Goal: Task Accomplishment & Management: Use online tool/utility

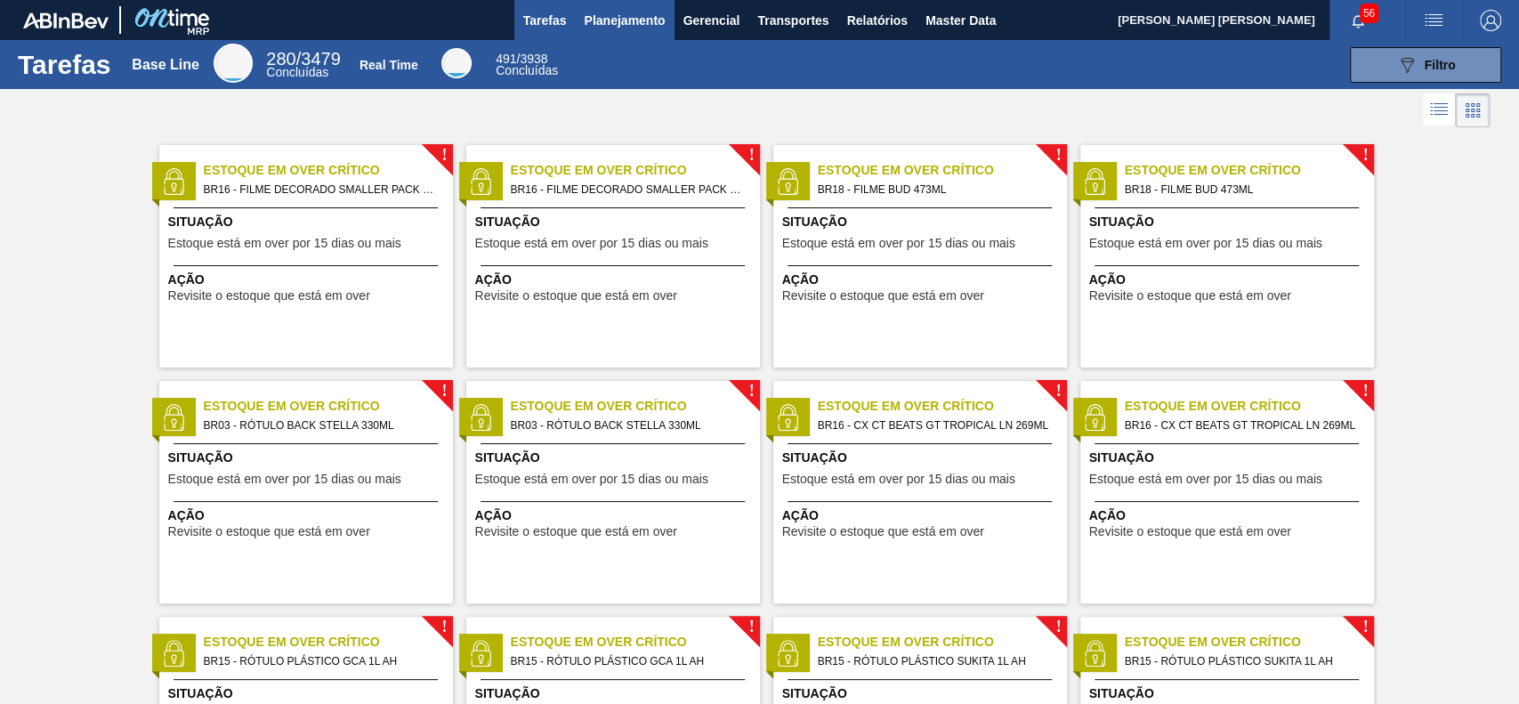
click at [626, 18] on span "Planejamento" at bounding box center [624, 20] width 81 height 21
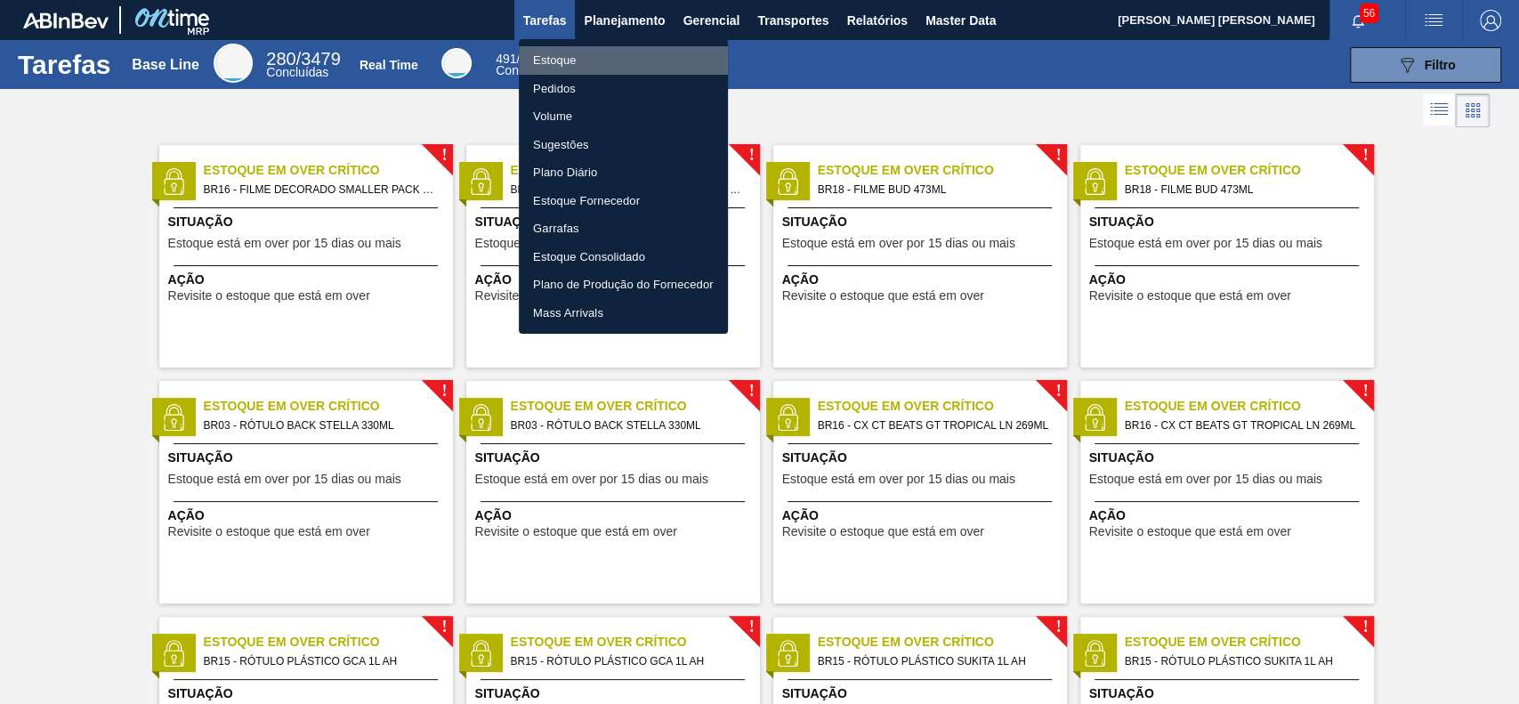
click at [603, 54] on li "Estoque" at bounding box center [623, 60] width 209 height 28
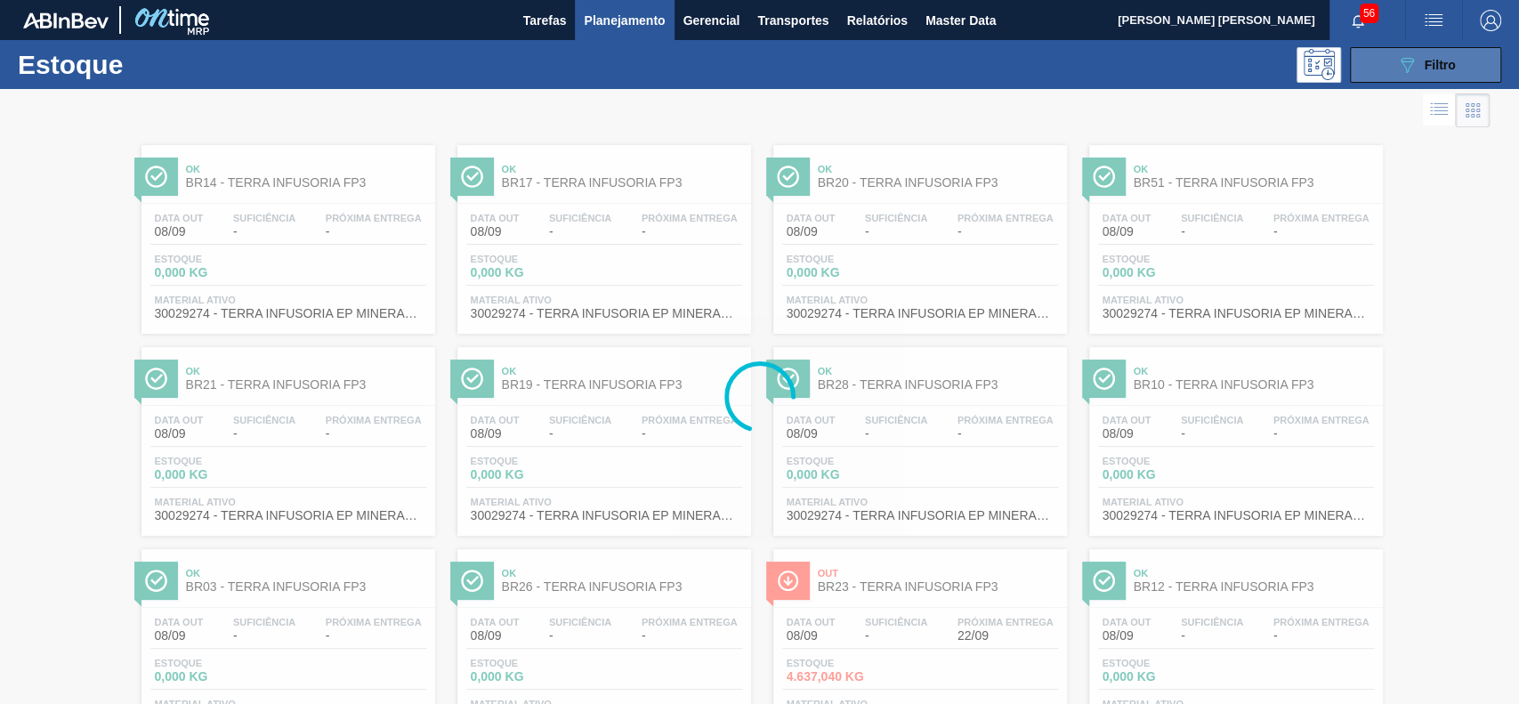
click at [1401, 67] on icon at bounding box center [1406, 65] width 13 height 15
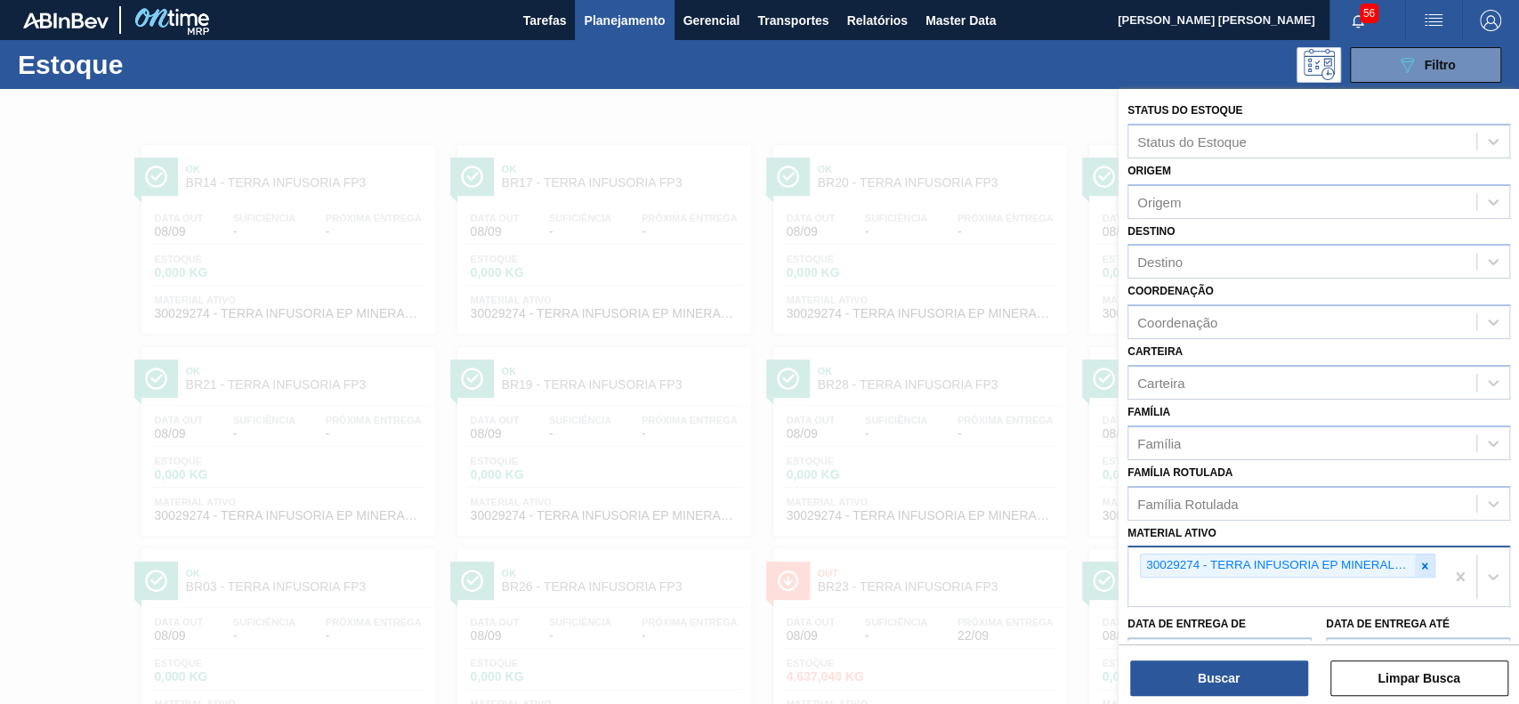
click at [1418, 561] on icon at bounding box center [1424, 566] width 12 height 12
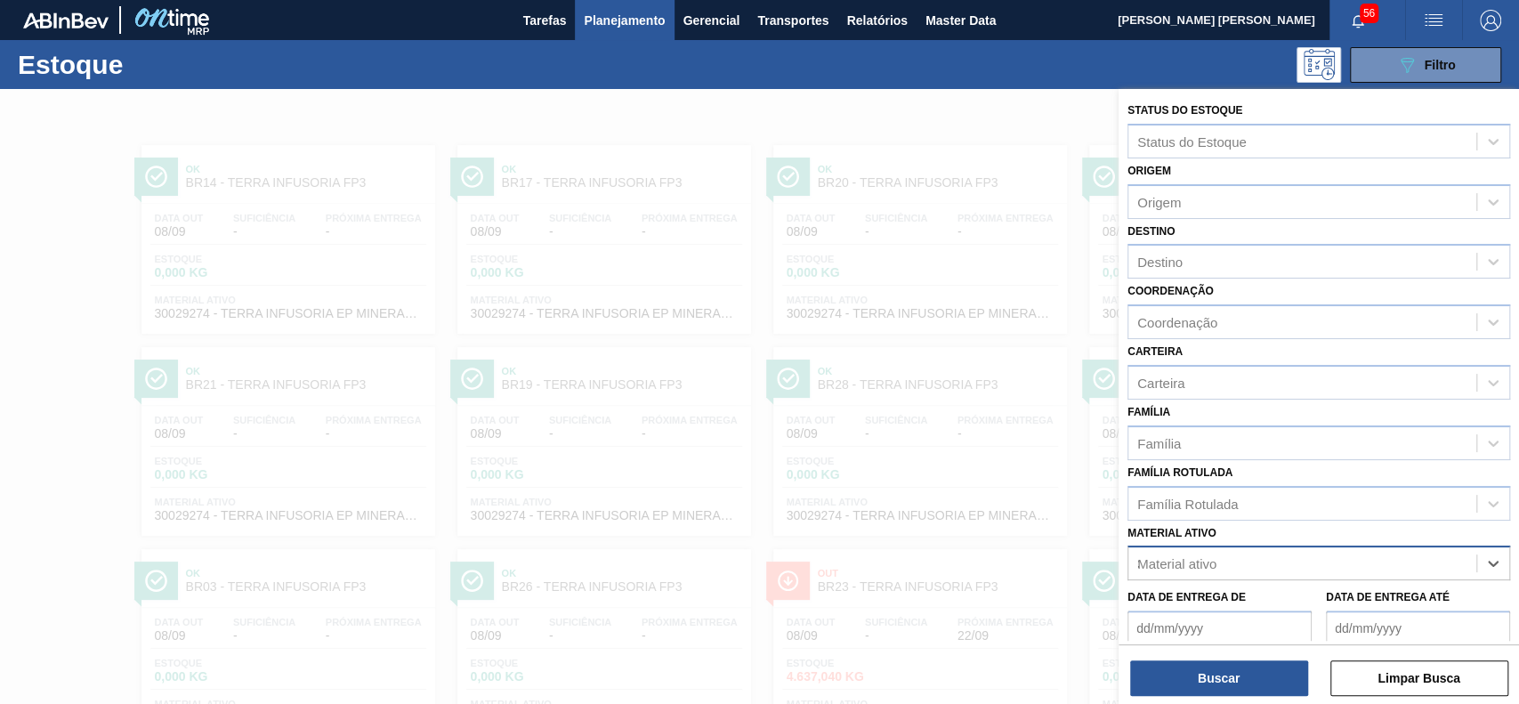
scroll to position [156, 0]
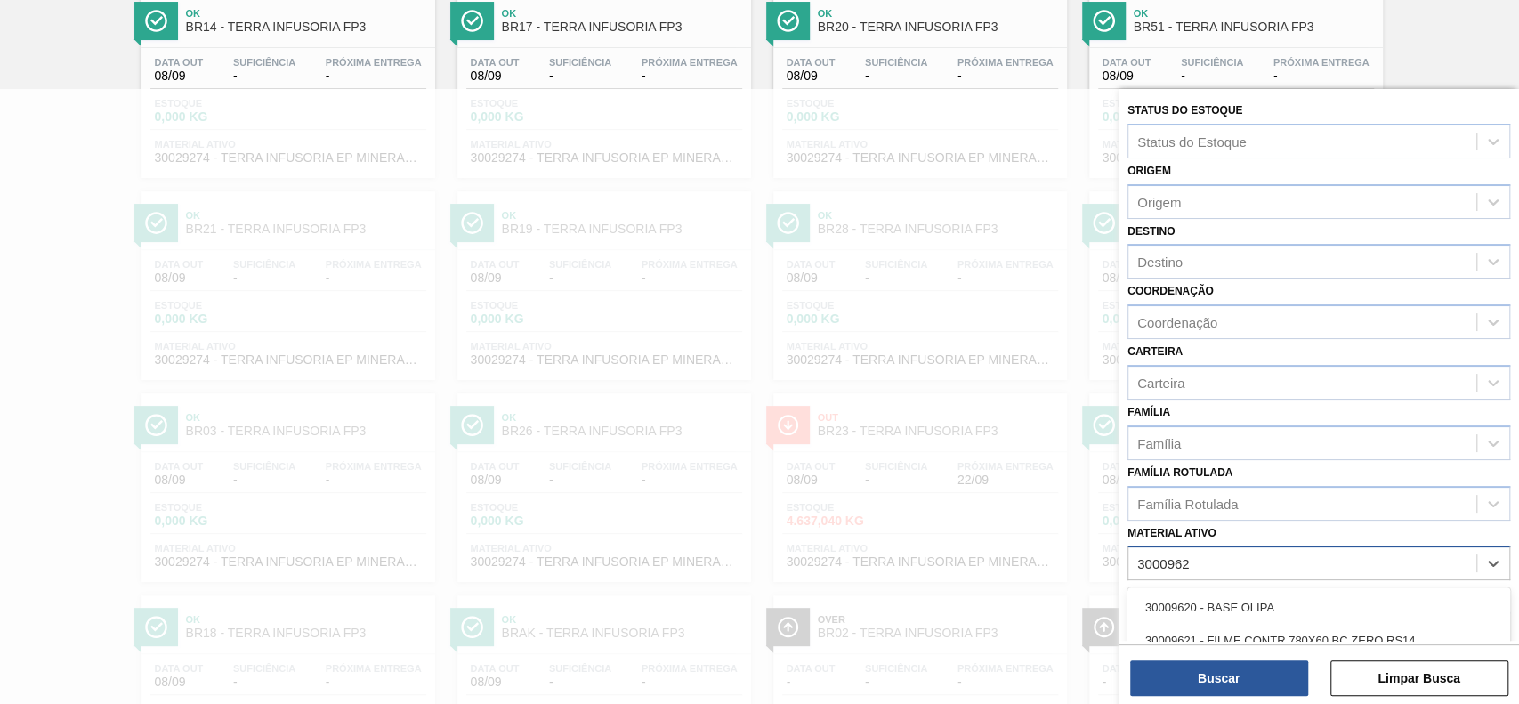
type ativo "30009622"
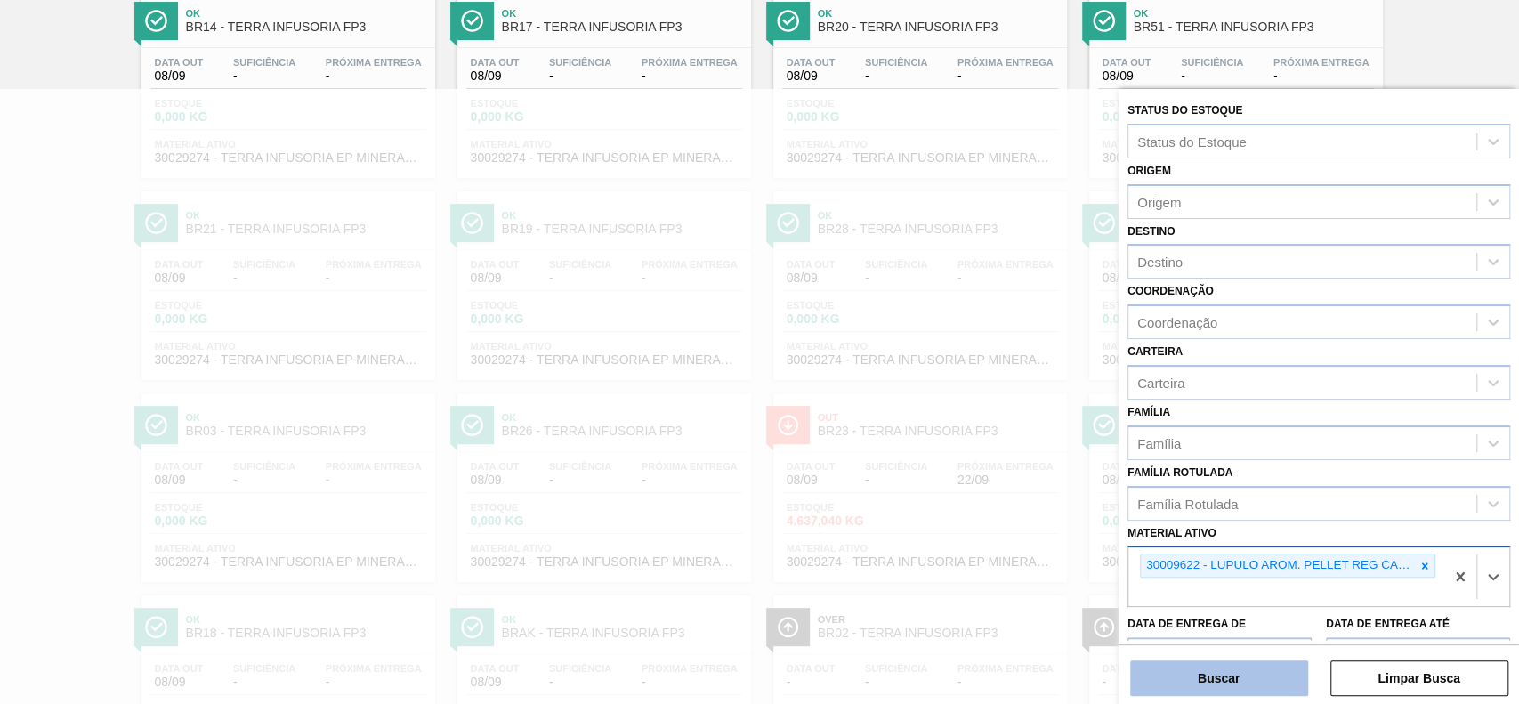
click at [1235, 665] on button "Buscar" at bounding box center [1219, 678] width 178 height 36
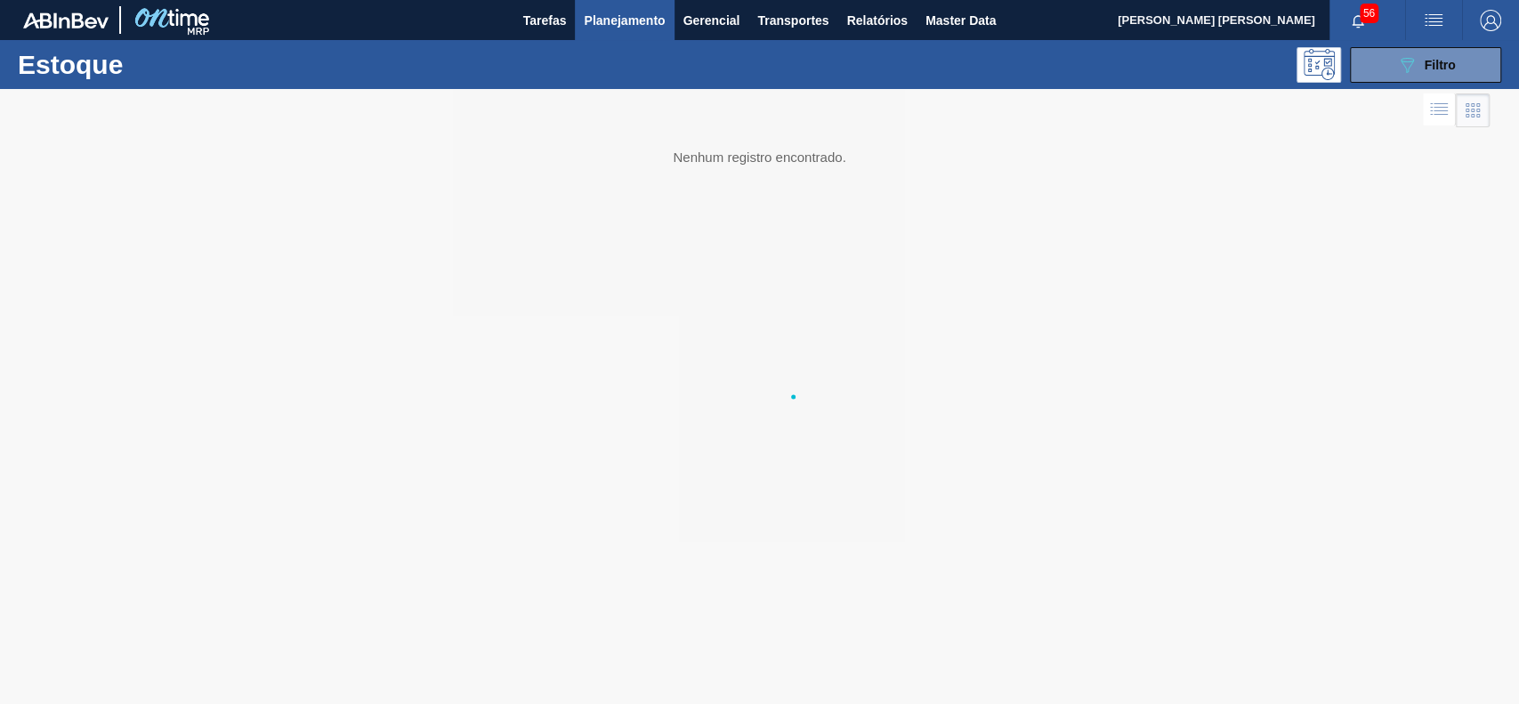
scroll to position [0, 0]
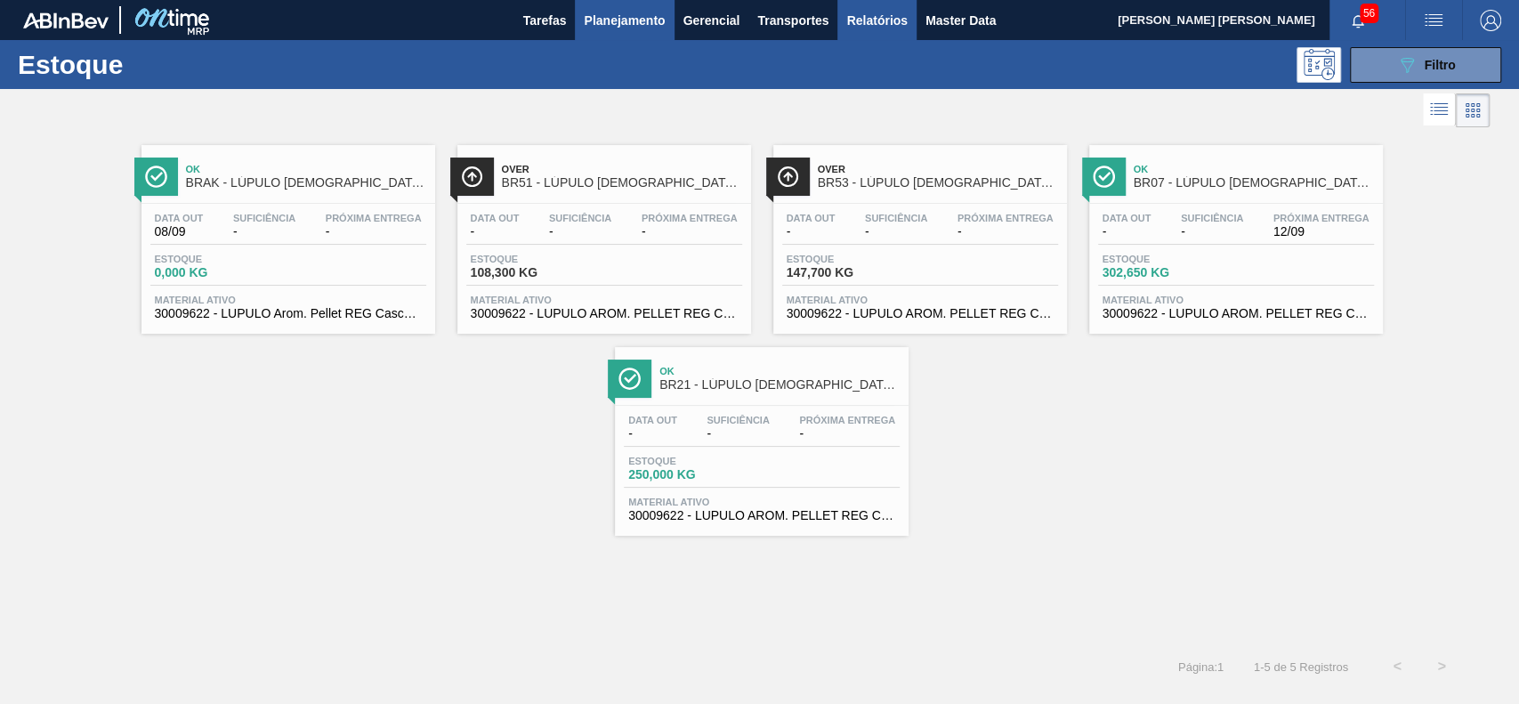
click at [875, 7] on button "Relatórios" at bounding box center [876, 20] width 78 height 40
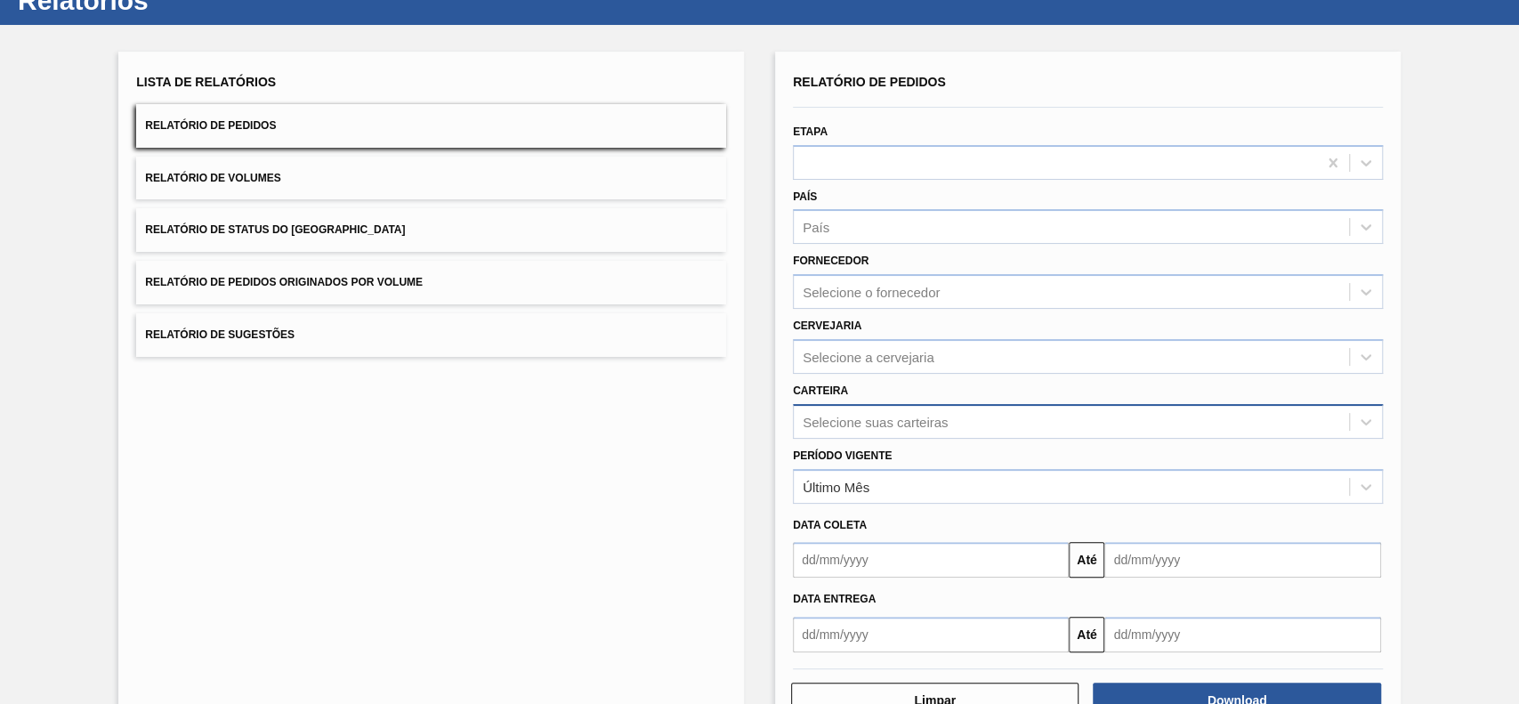
click at [917, 439] on div "Selecione suas carteiras" at bounding box center [1088, 421] width 590 height 35
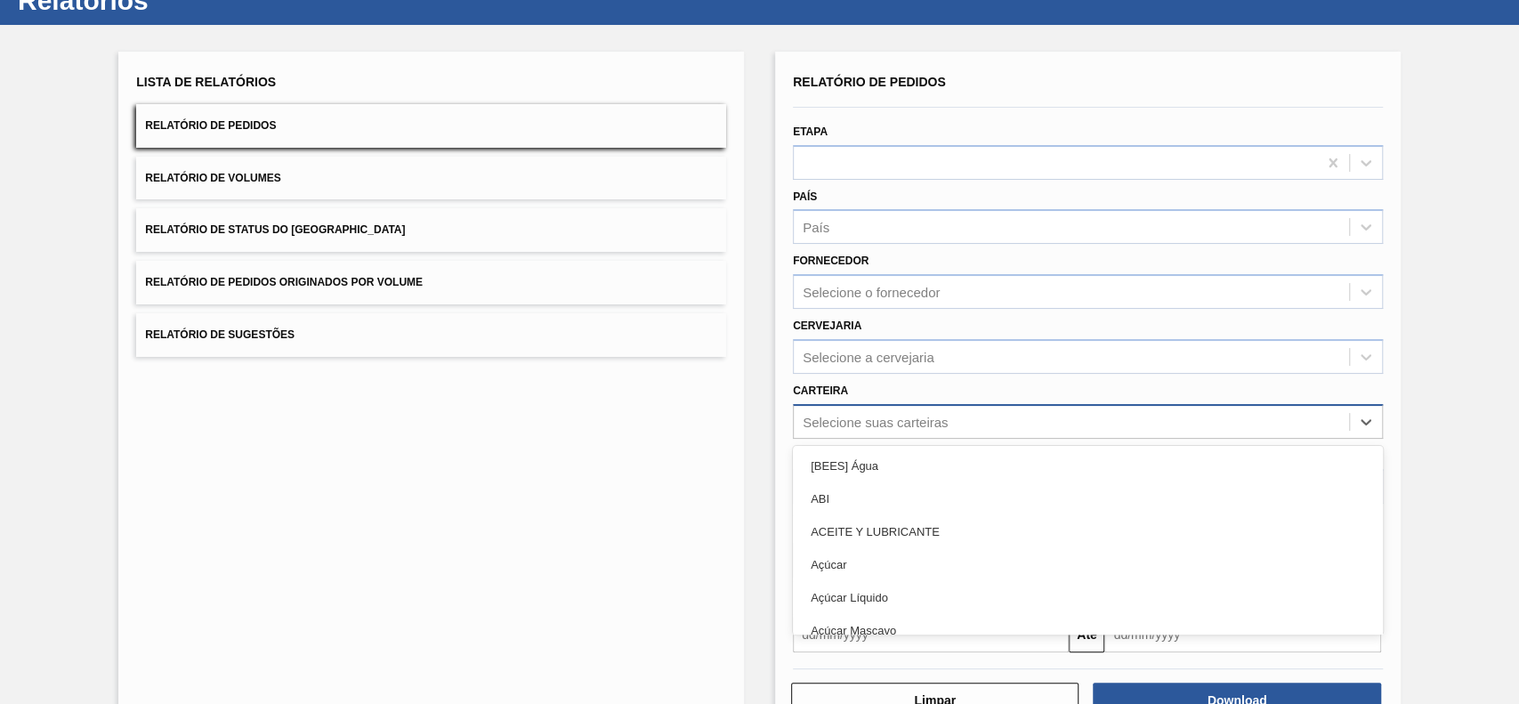
scroll to position [78, 0]
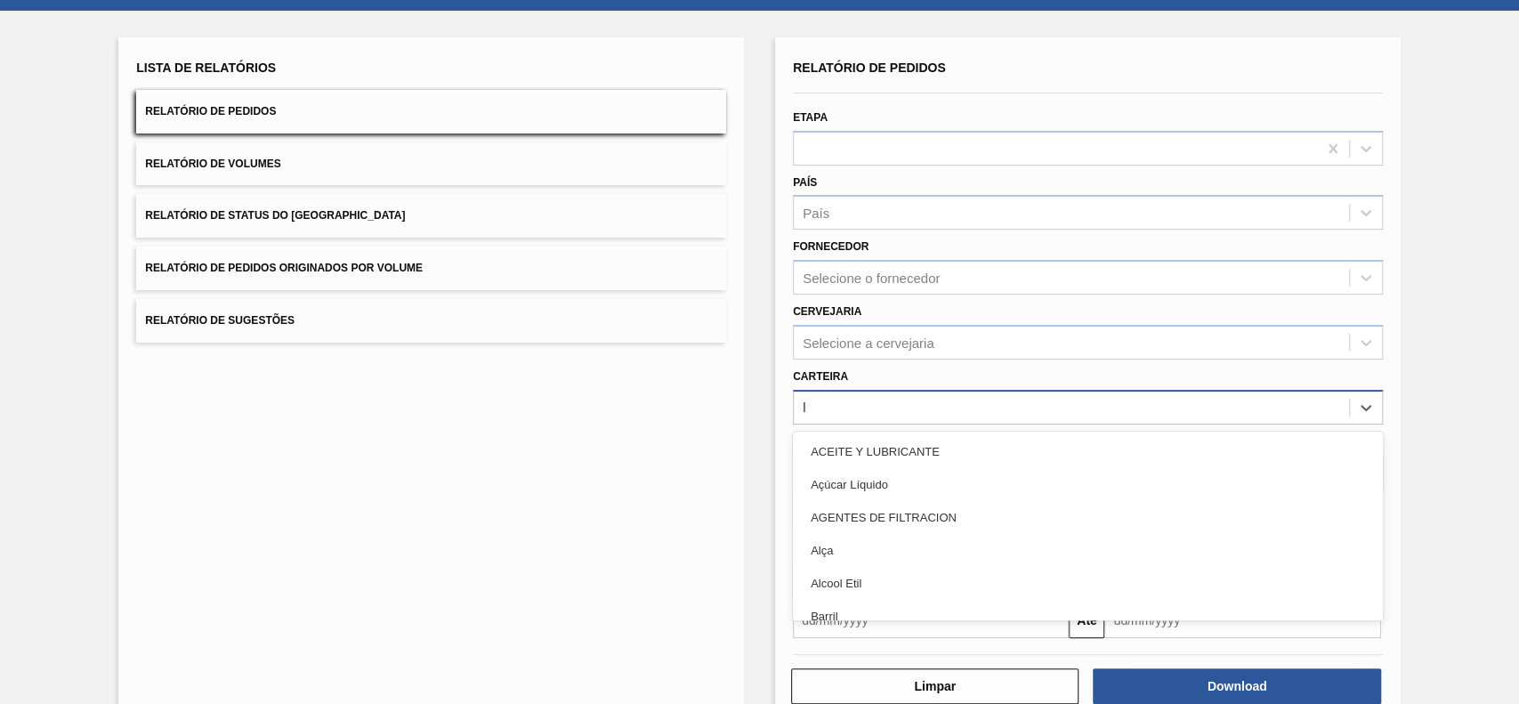
type input "lú"
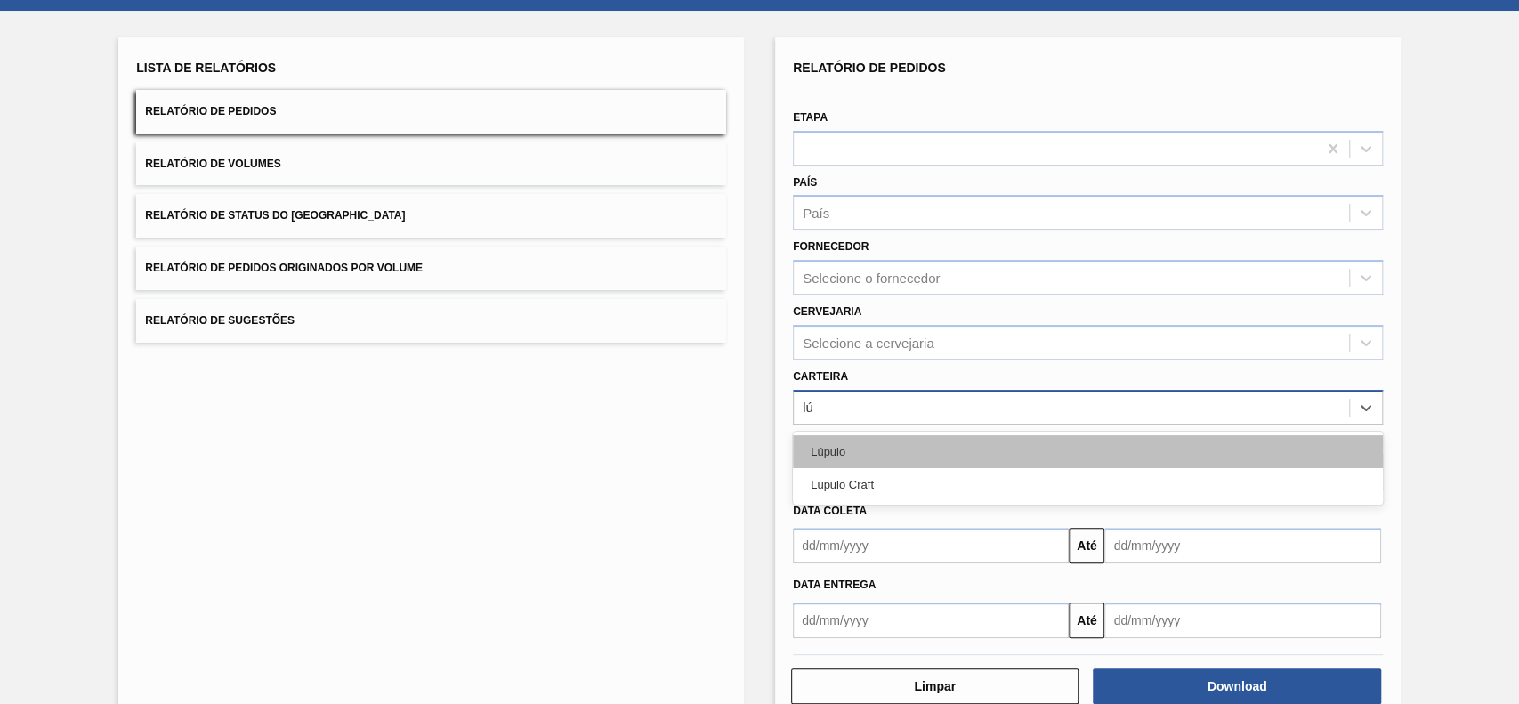
click at [923, 459] on div "Lúpulo" at bounding box center [1088, 451] width 590 height 33
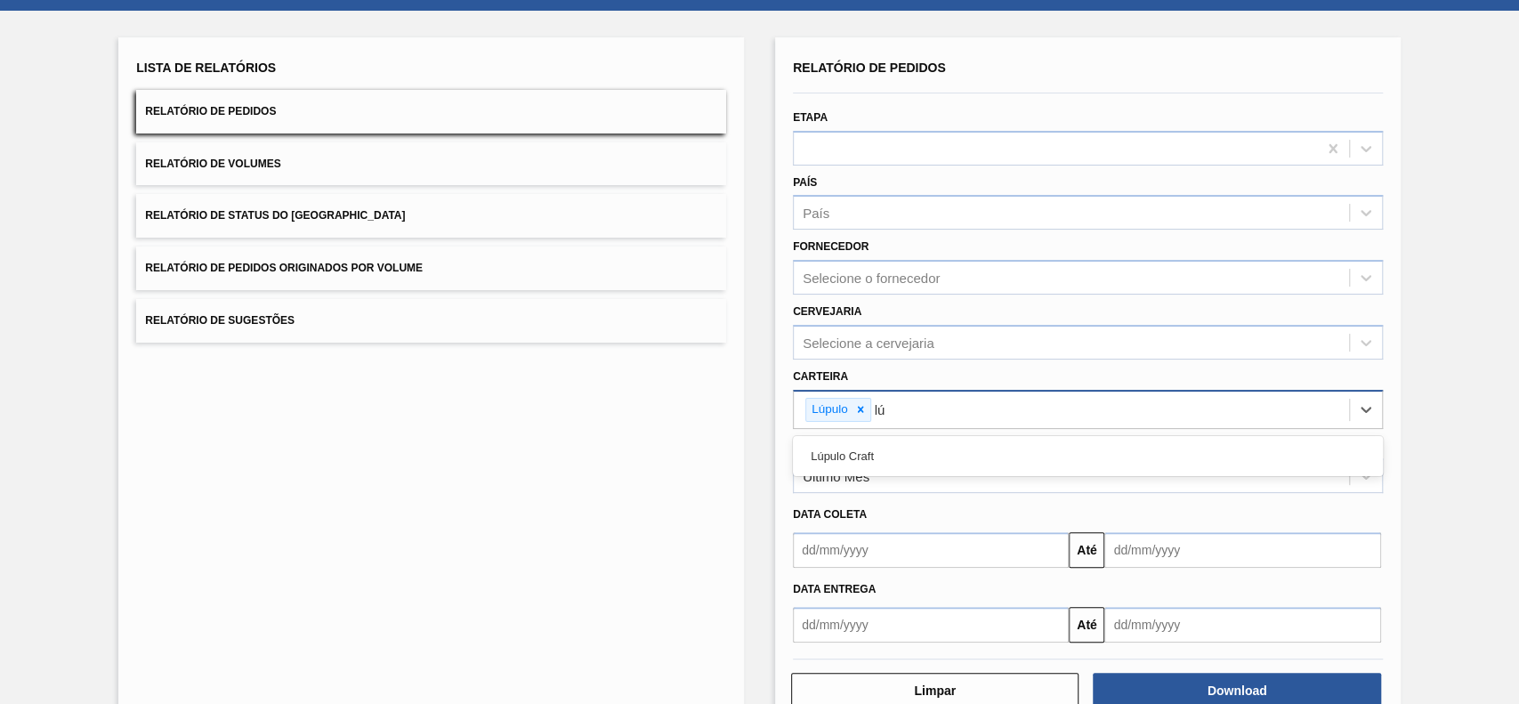
type input "lúp"
click at [923, 459] on div "Lúpulo Craft" at bounding box center [1088, 456] width 590 height 33
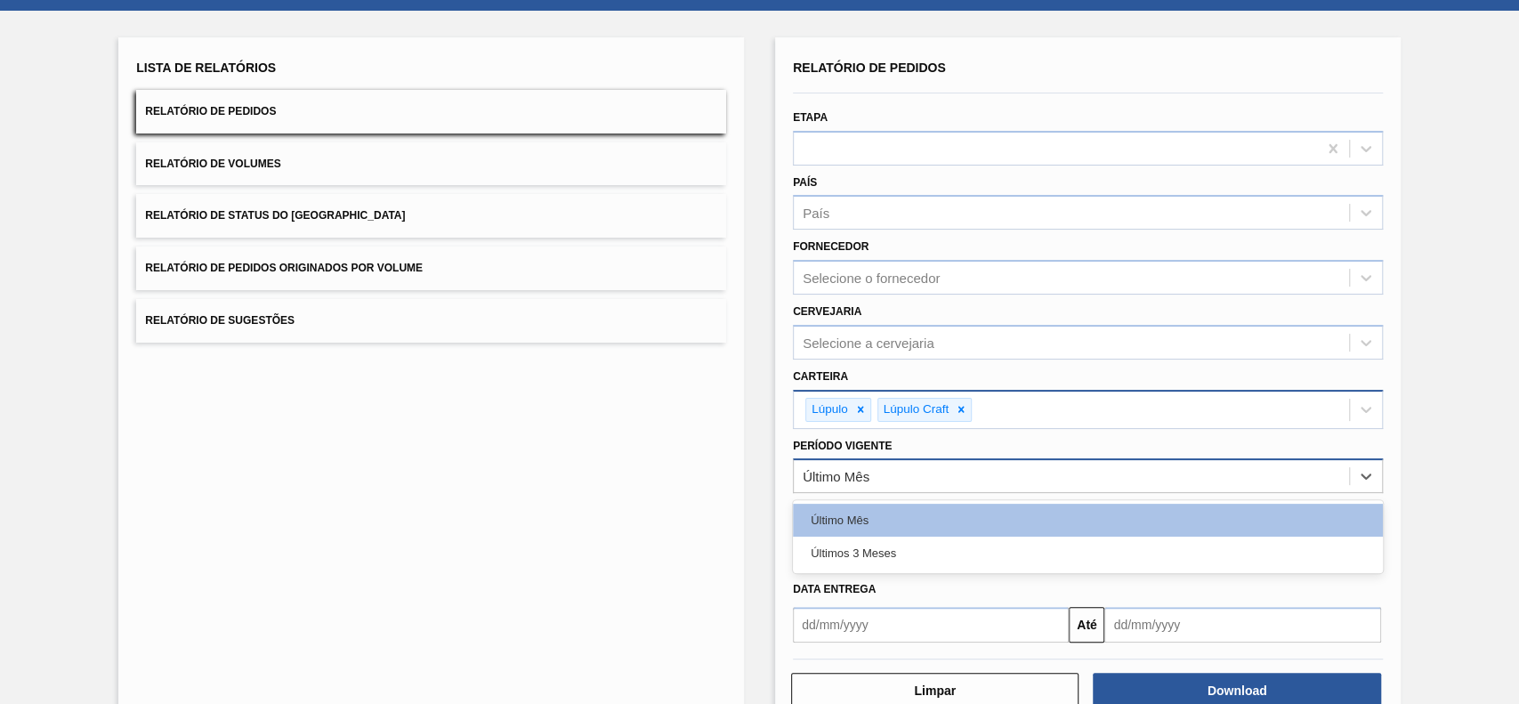
click at [907, 472] on div "Último Mês" at bounding box center [1071, 477] width 555 height 26
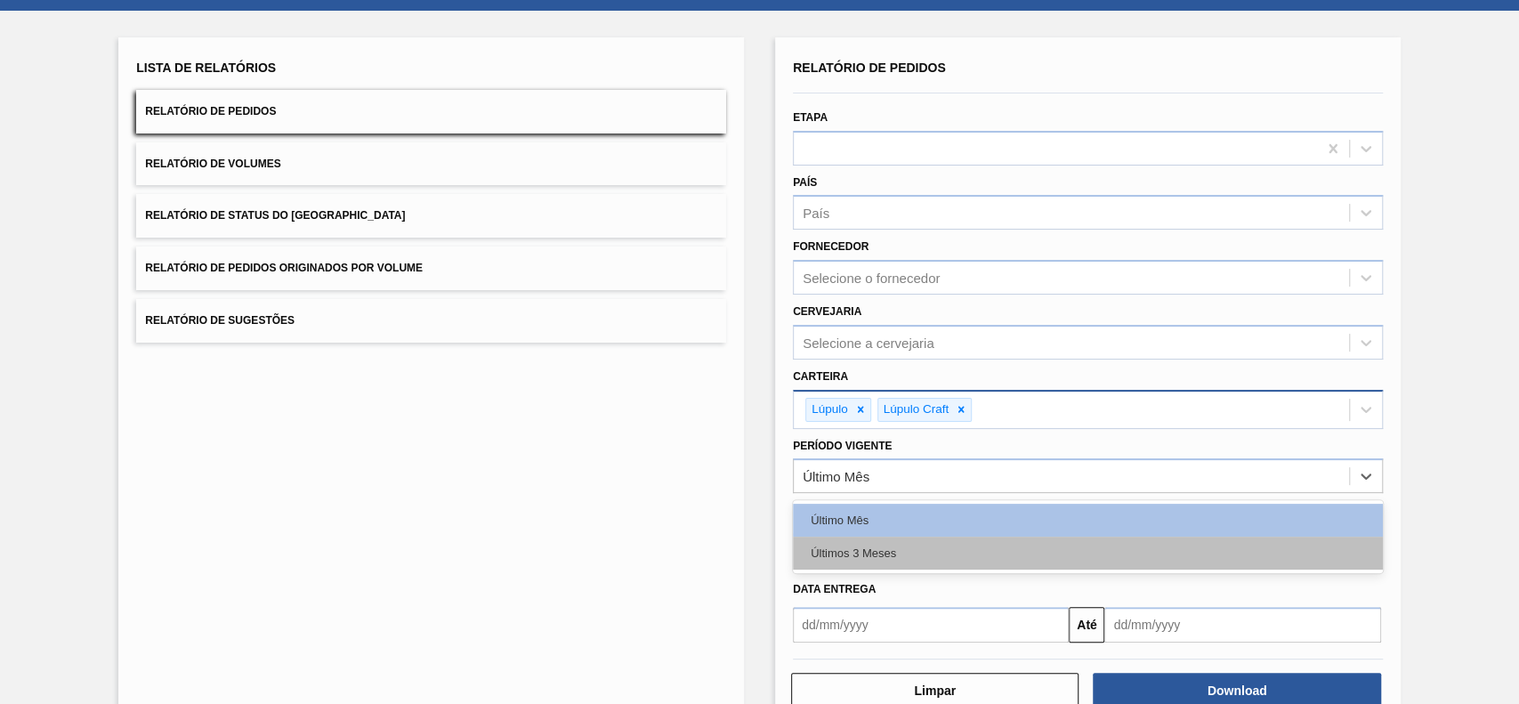
click at [899, 561] on div "Últimos 3 Meses" at bounding box center [1088, 552] width 590 height 33
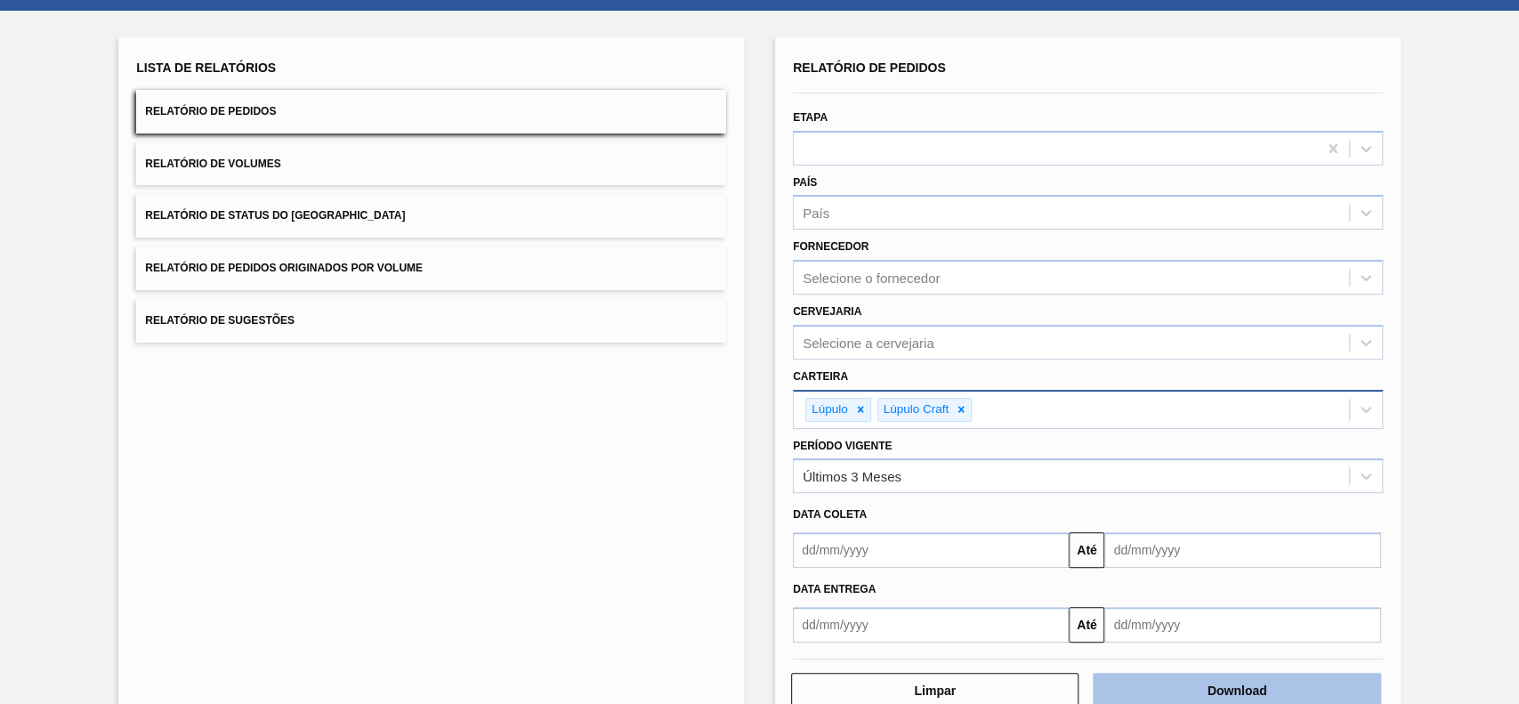
click at [1246, 687] on button "Download" at bounding box center [1236, 691] width 287 height 36
click at [538, 205] on button "Relatório de Status do [GEOGRAPHIC_DATA]" at bounding box center [431, 216] width 590 height 44
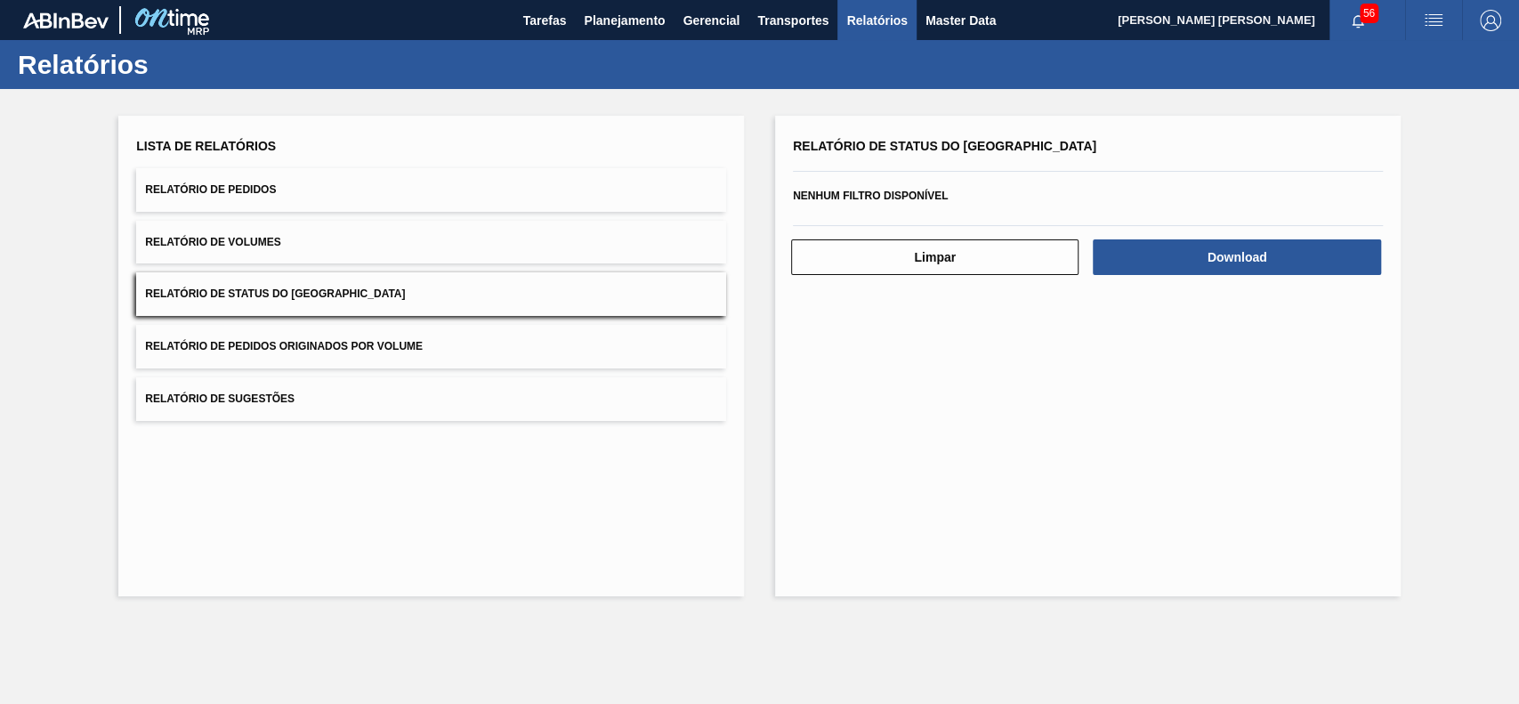
scroll to position [0, 0]
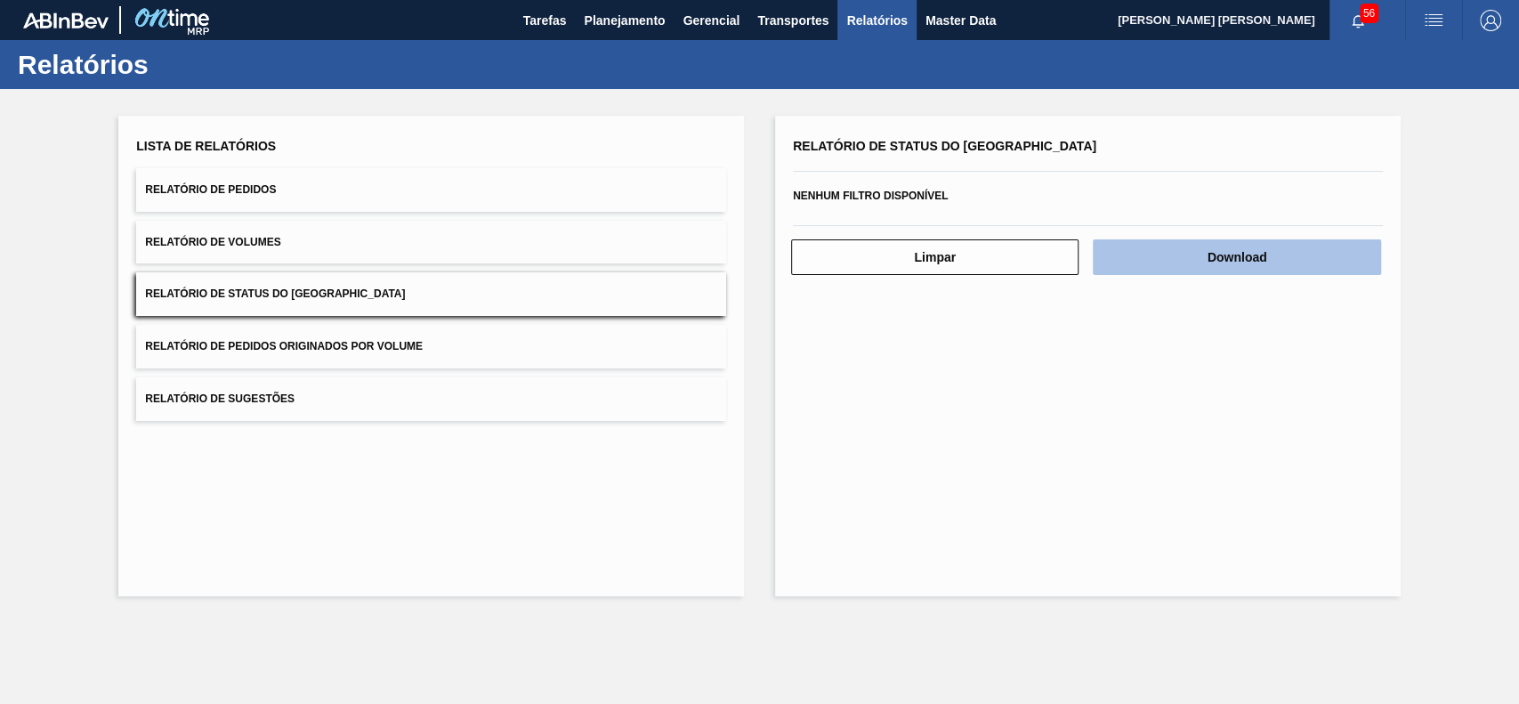
click at [1245, 251] on button "Download" at bounding box center [1236, 257] width 287 height 36
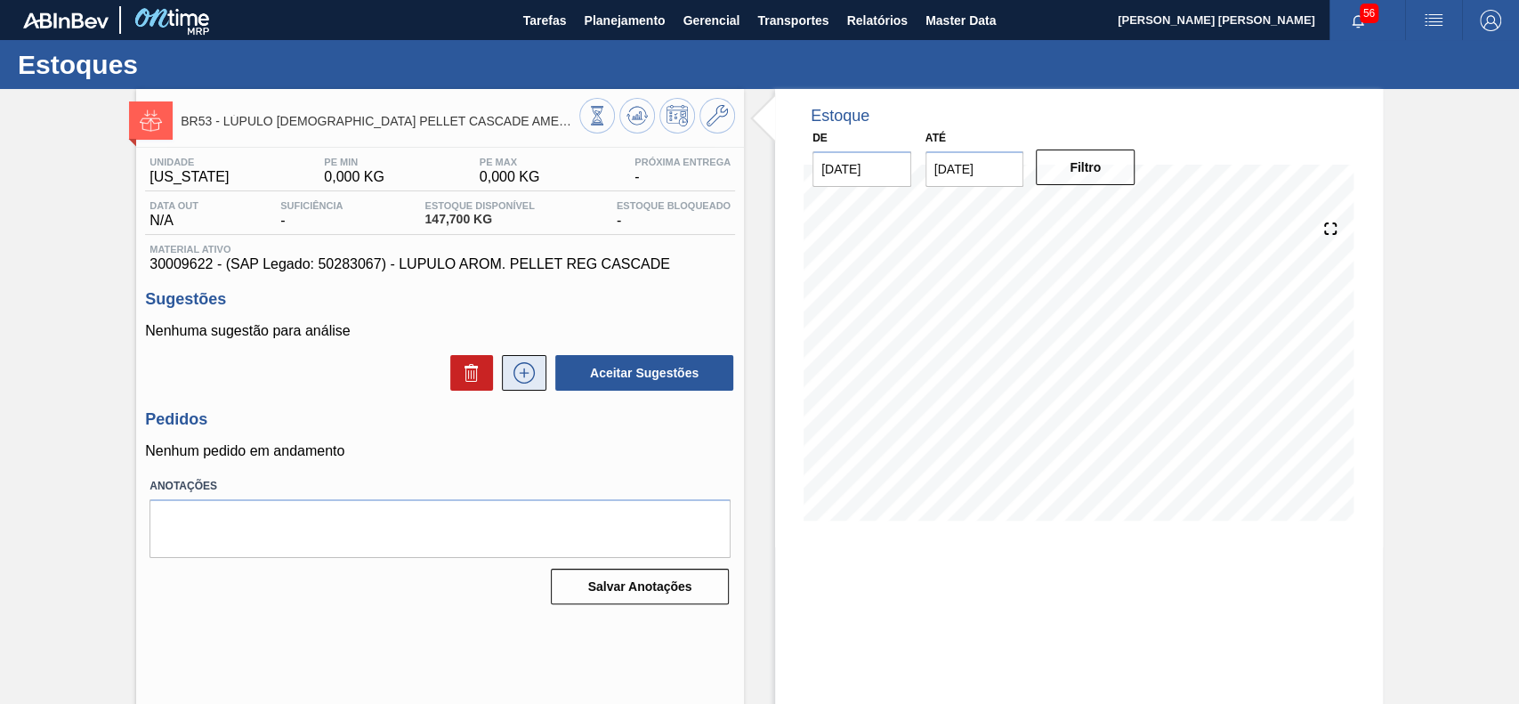
click at [523, 375] on icon at bounding box center [523, 373] width 1 height 10
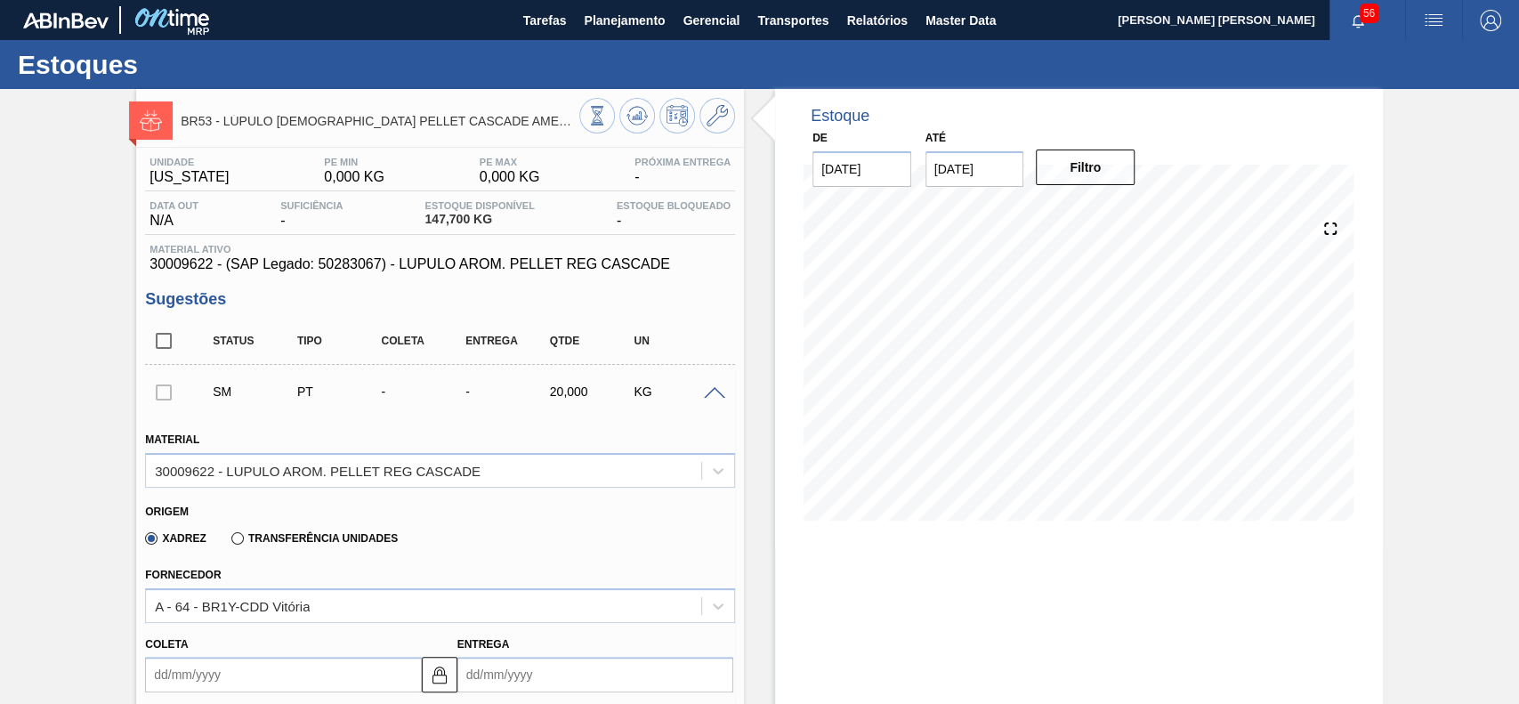
scroll to position [118, 0]
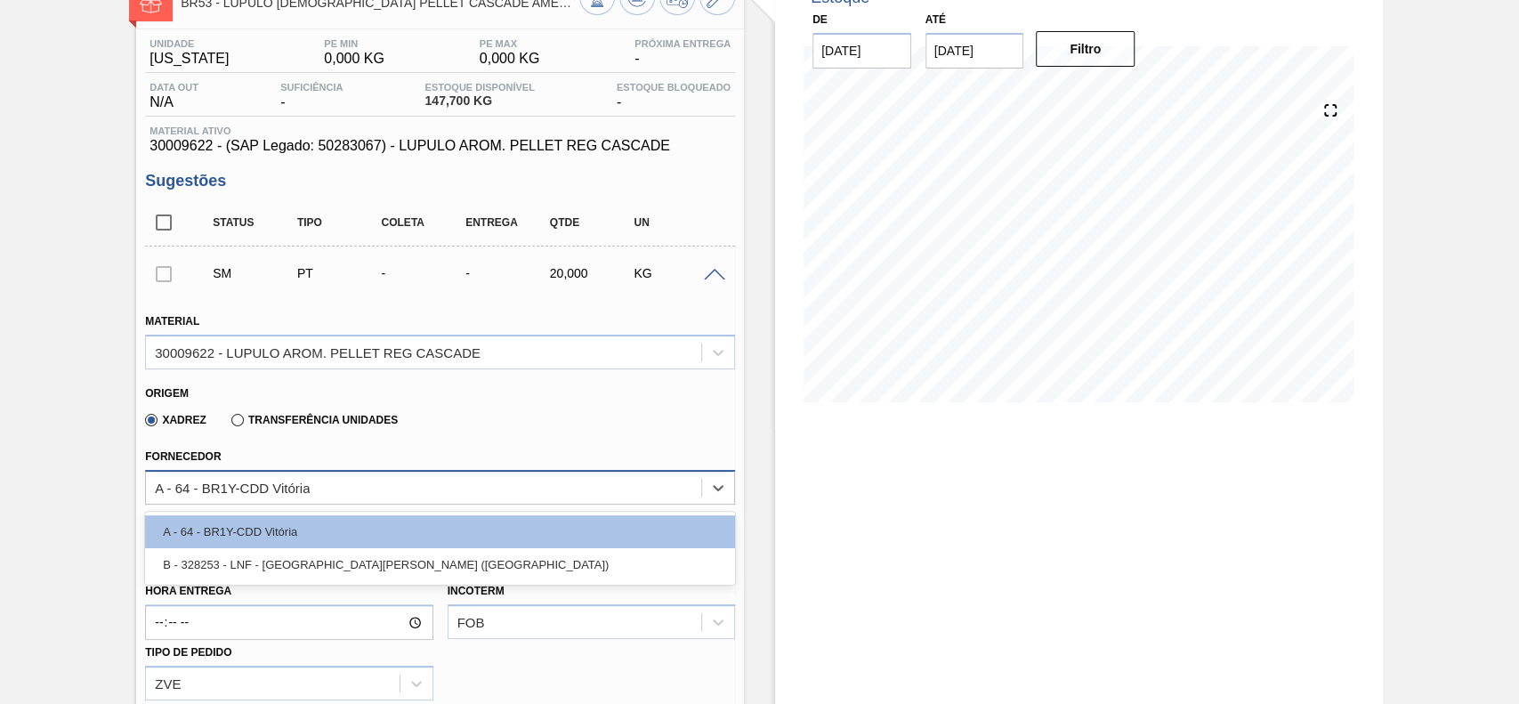
click at [285, 480] on div "A - 64 - BR1Y-CDD Vitória" at bounding box center [232, 487] width 155 height 15
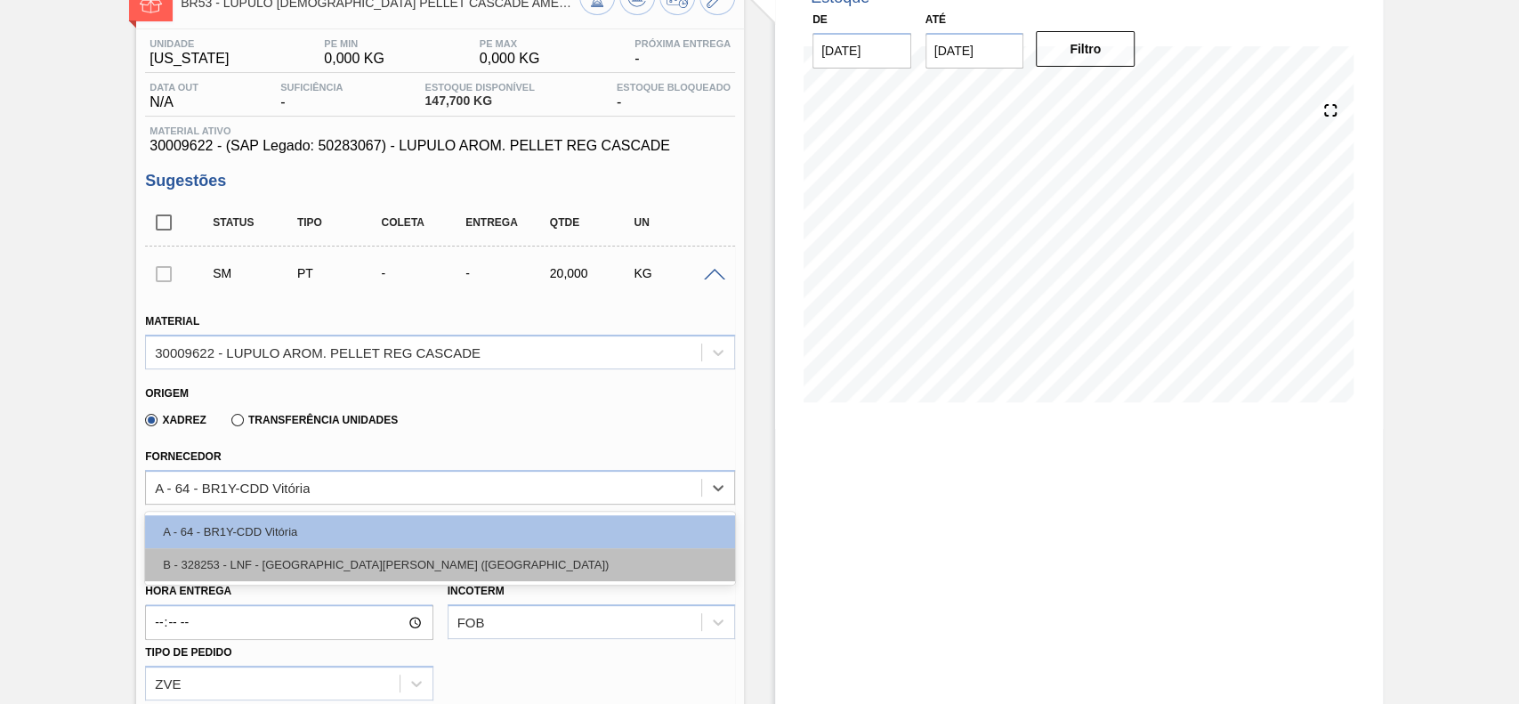
click at [269, 563] on div "B - 328253 - LNF - BENTO GONÇALVES (RS)" at bounding box center [440, 564] width 590 height 33
type input "10,000"
type input "2"
type input "0,02"
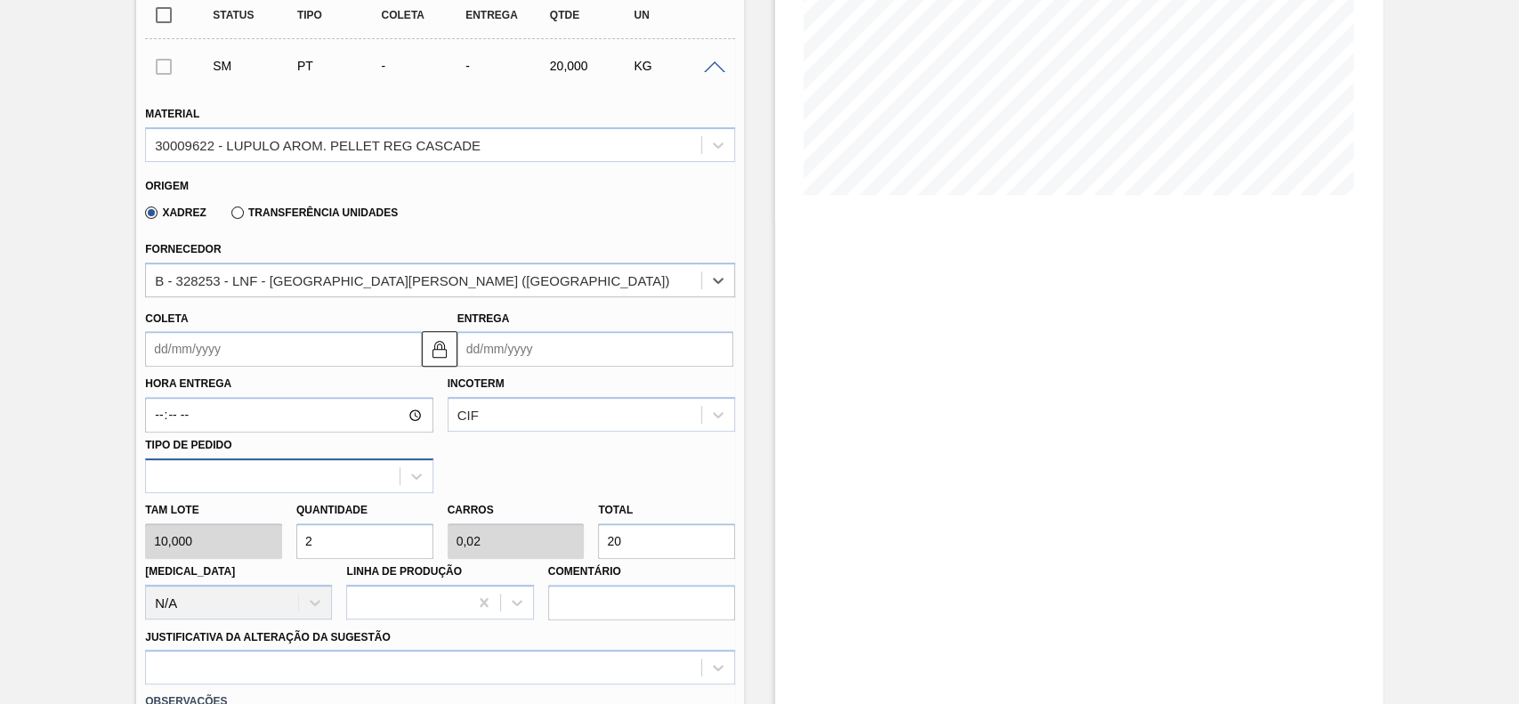
scroll to position [356, 0]
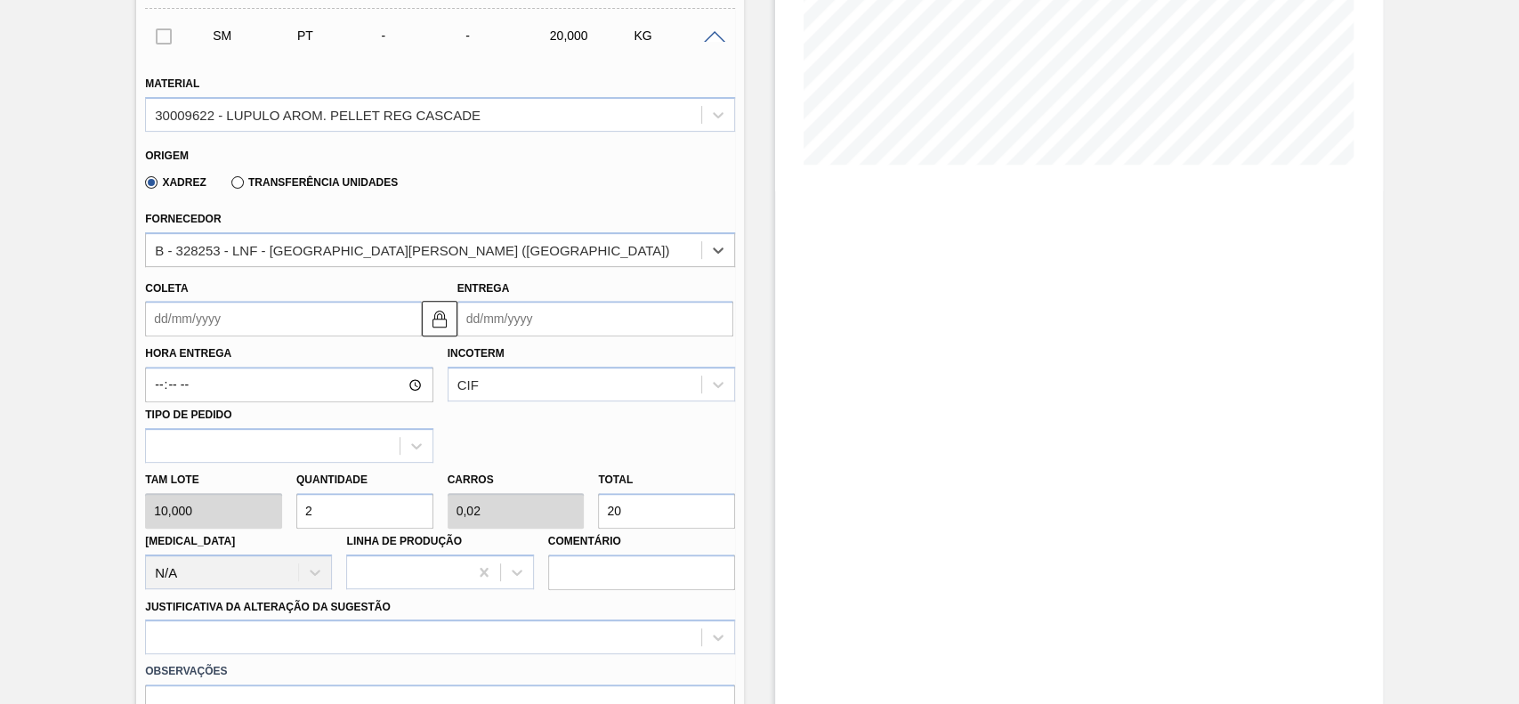
click at [262, 316] on input "Coleta" at bounding box center [283, 319] width 276 height 36
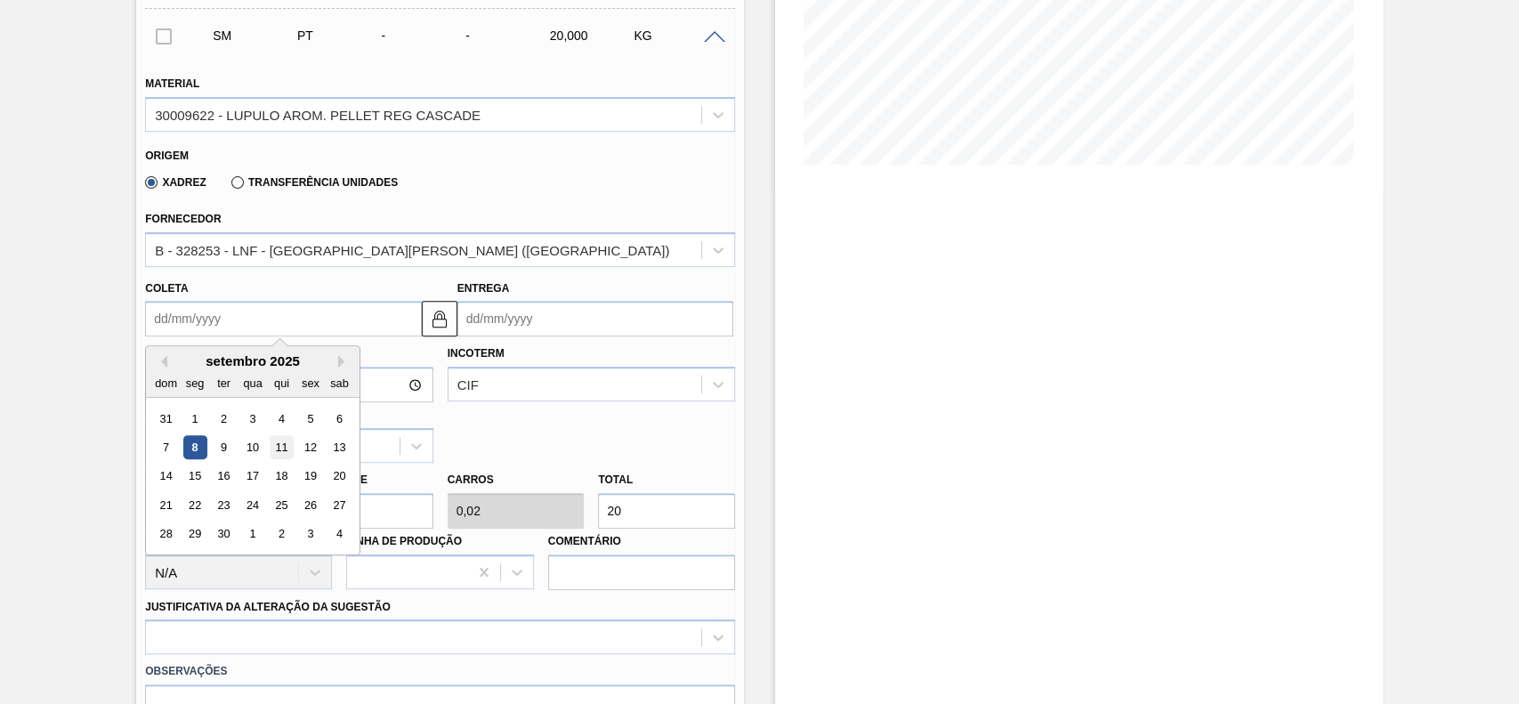
click at [280, 454] on div "11" at bounding box center [282, 447] width 24 height 24
type input "11/09/2025"
type input "13/09/2025"
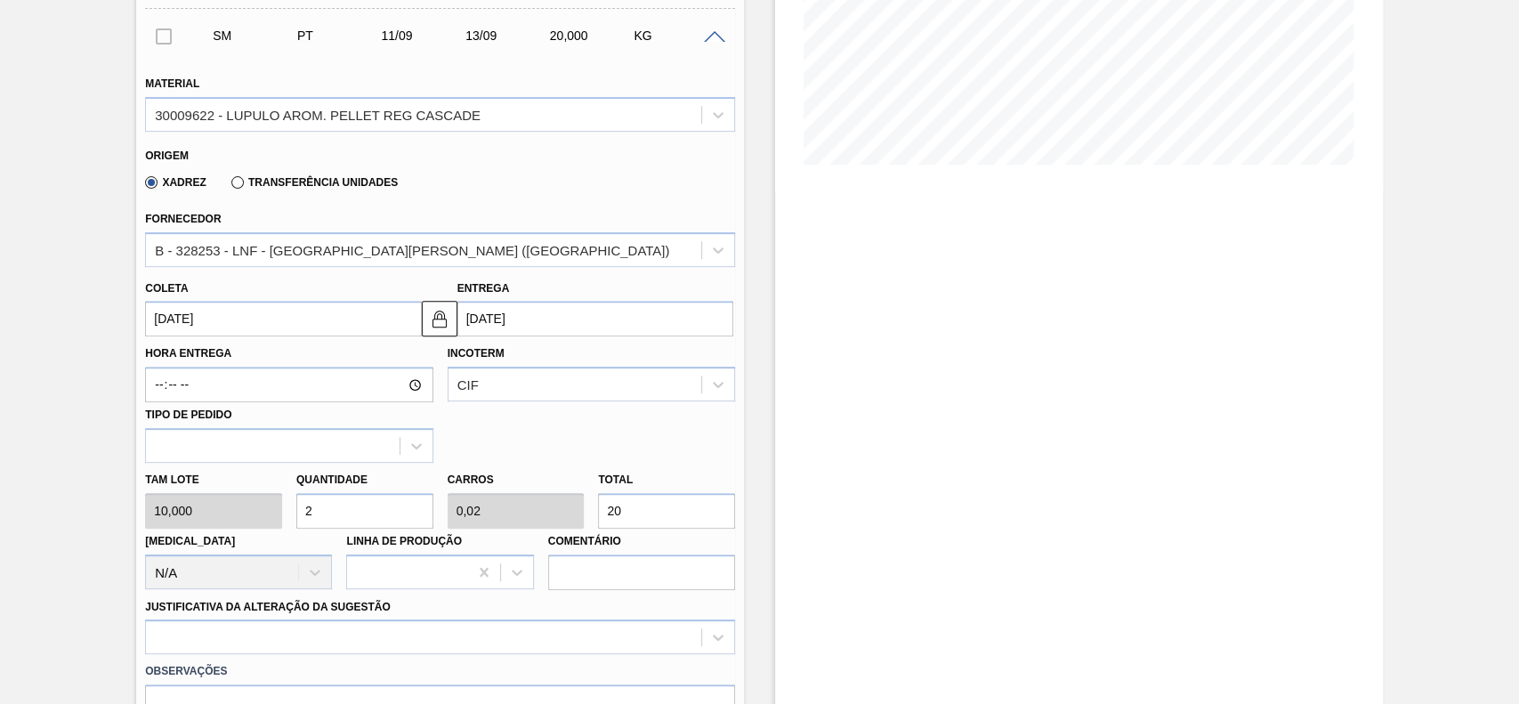
click at [347, 512] on input "2" at bounding box center [364, 511] width 137 height 36
click at [638, 510] on input "20" at bounding box center [666, 511] width 137 height 36
type input "0,1"
type input "0,001"
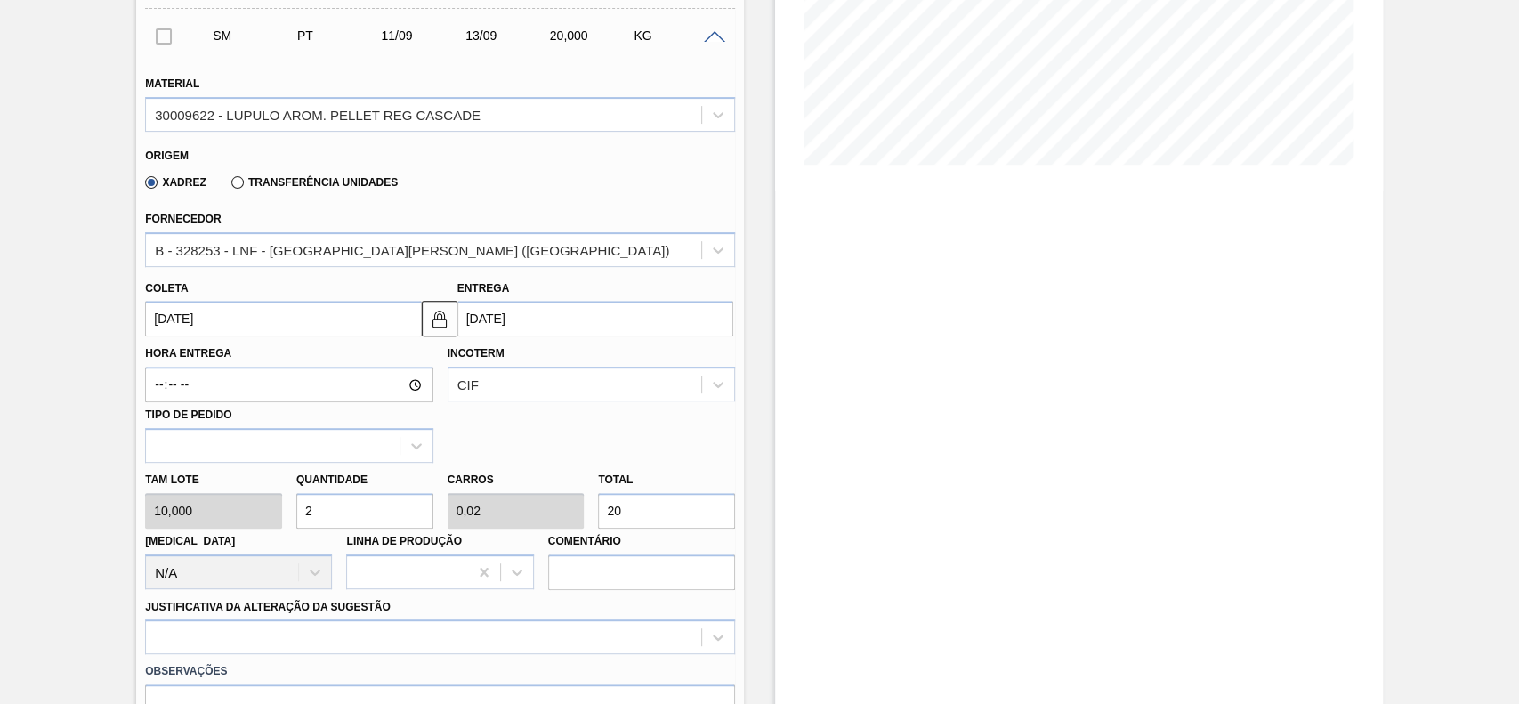
type input "1"
type input "0,01"
type input "10"
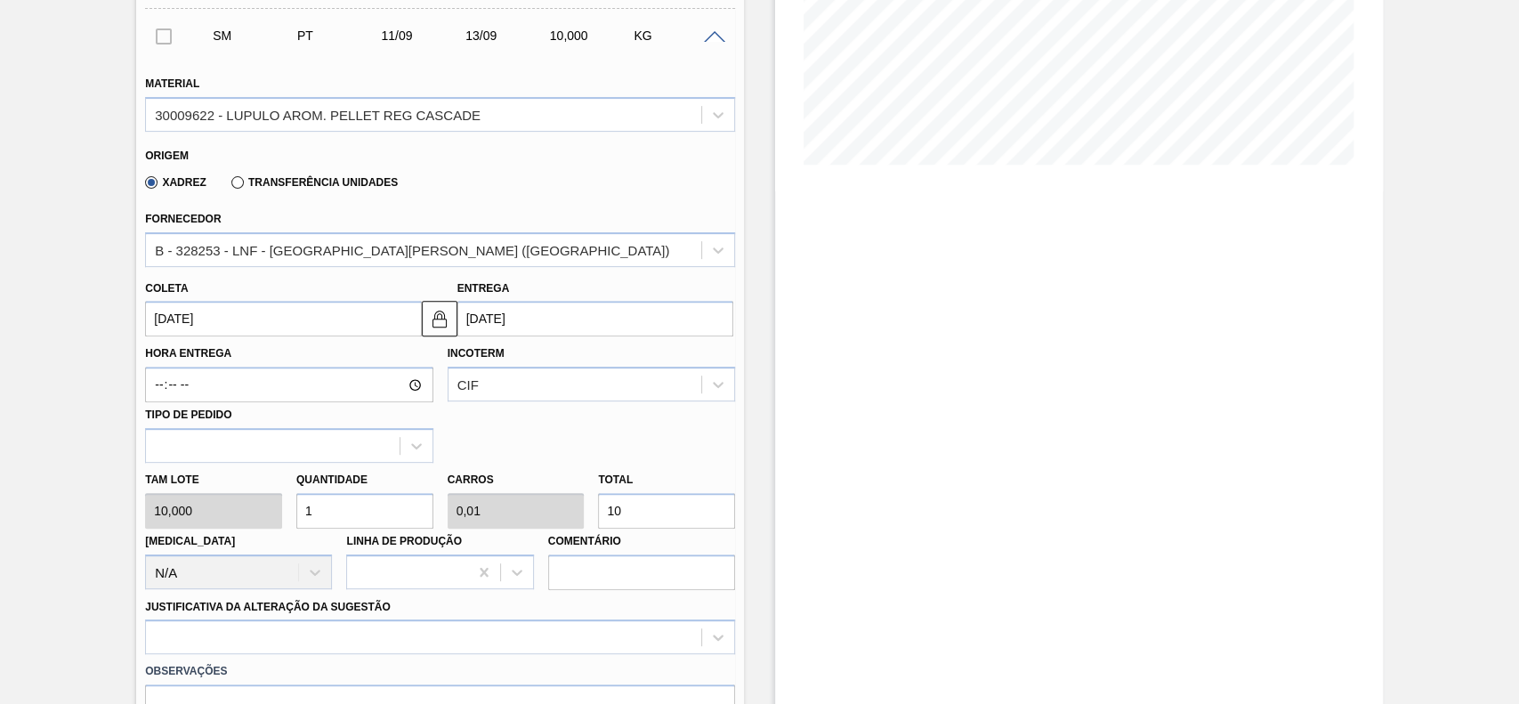
type input "0,1"
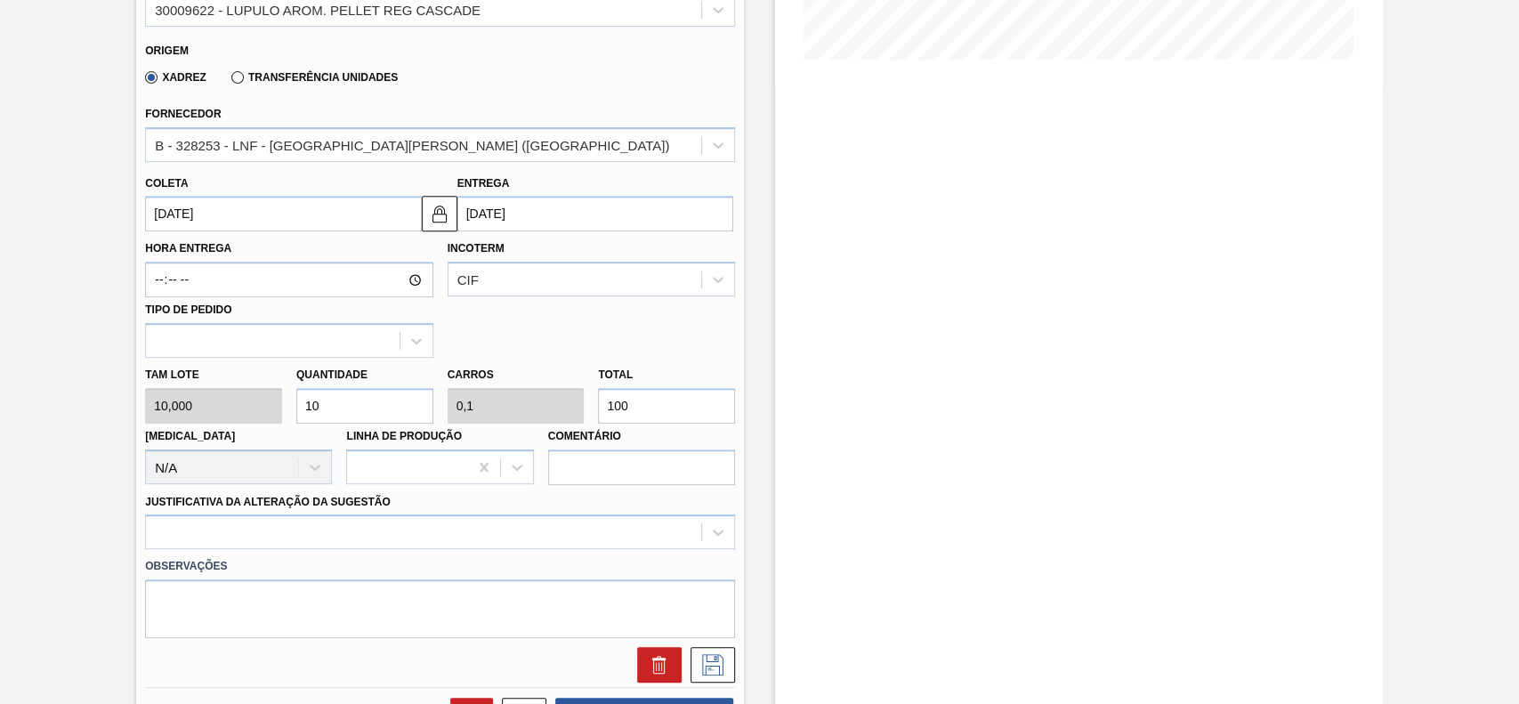
scroll to position [593, 0]
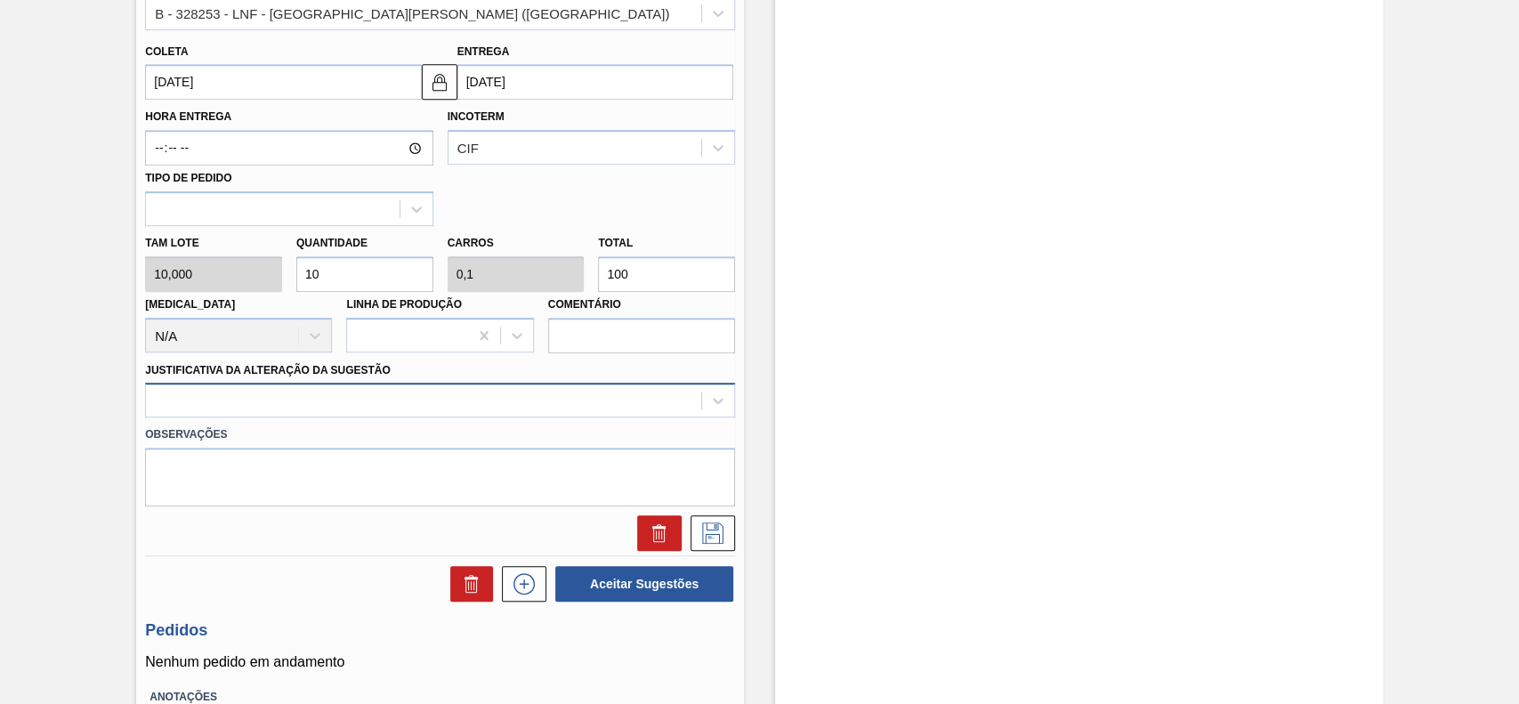
type input "100"
drag, startPoint x: 275, startPoint y: 399, endPoint x: 266, endPoint y: 416, distance: 19.9
click at [273, 402] on div at bounding box center [423, 401] width 555 height 26
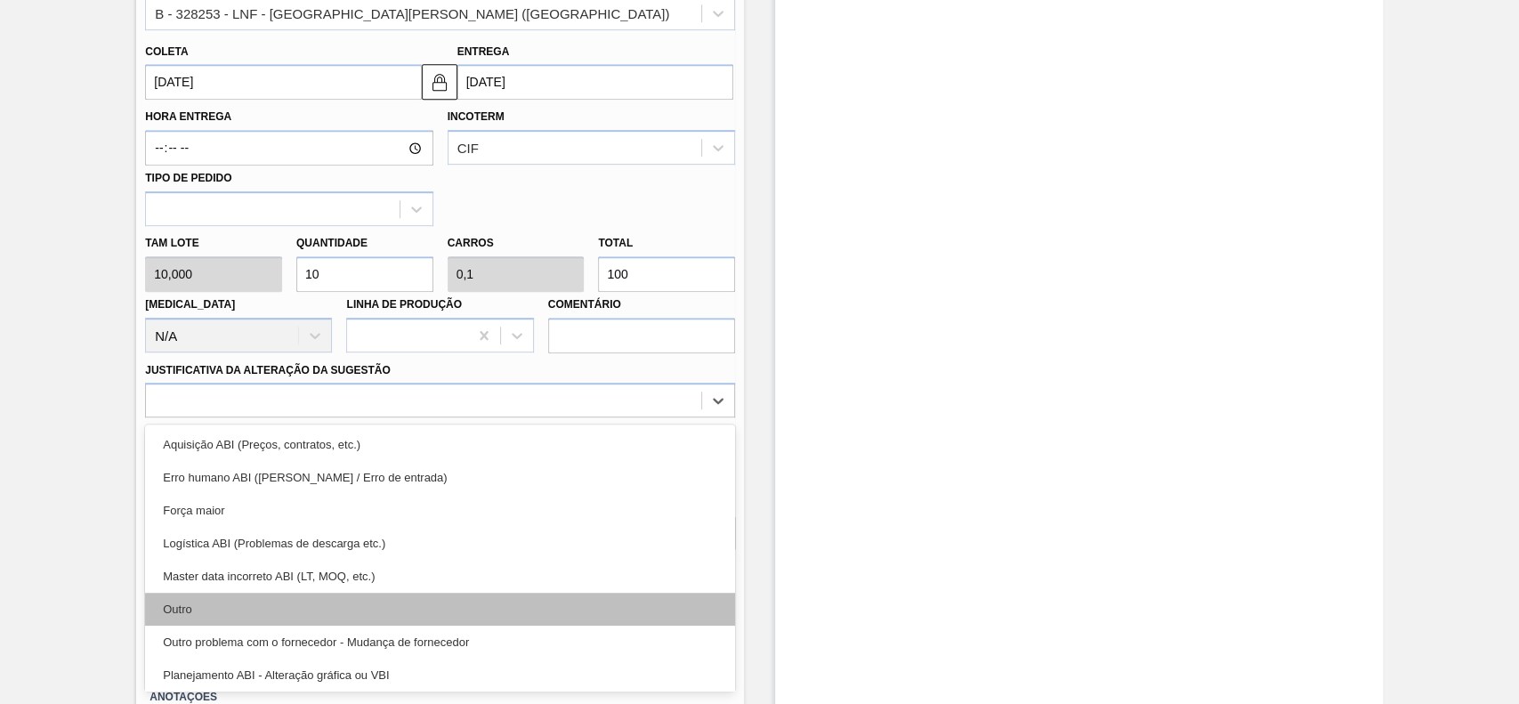
click at [249, 598] on div "Outro" at bounding box center [440, 609] width 590 height 33
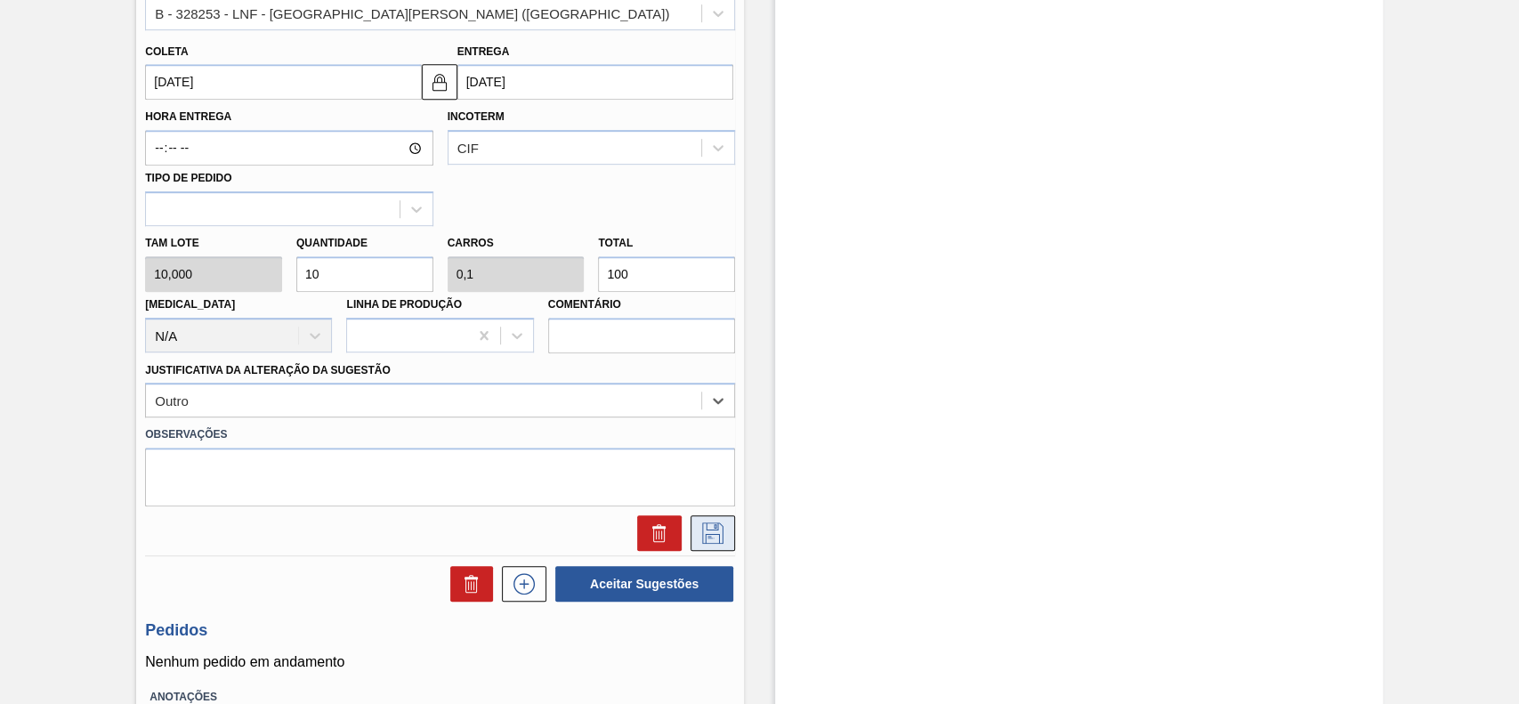
click at [711, 528] on icon at bounding box center [712, 532] width 28 height 21
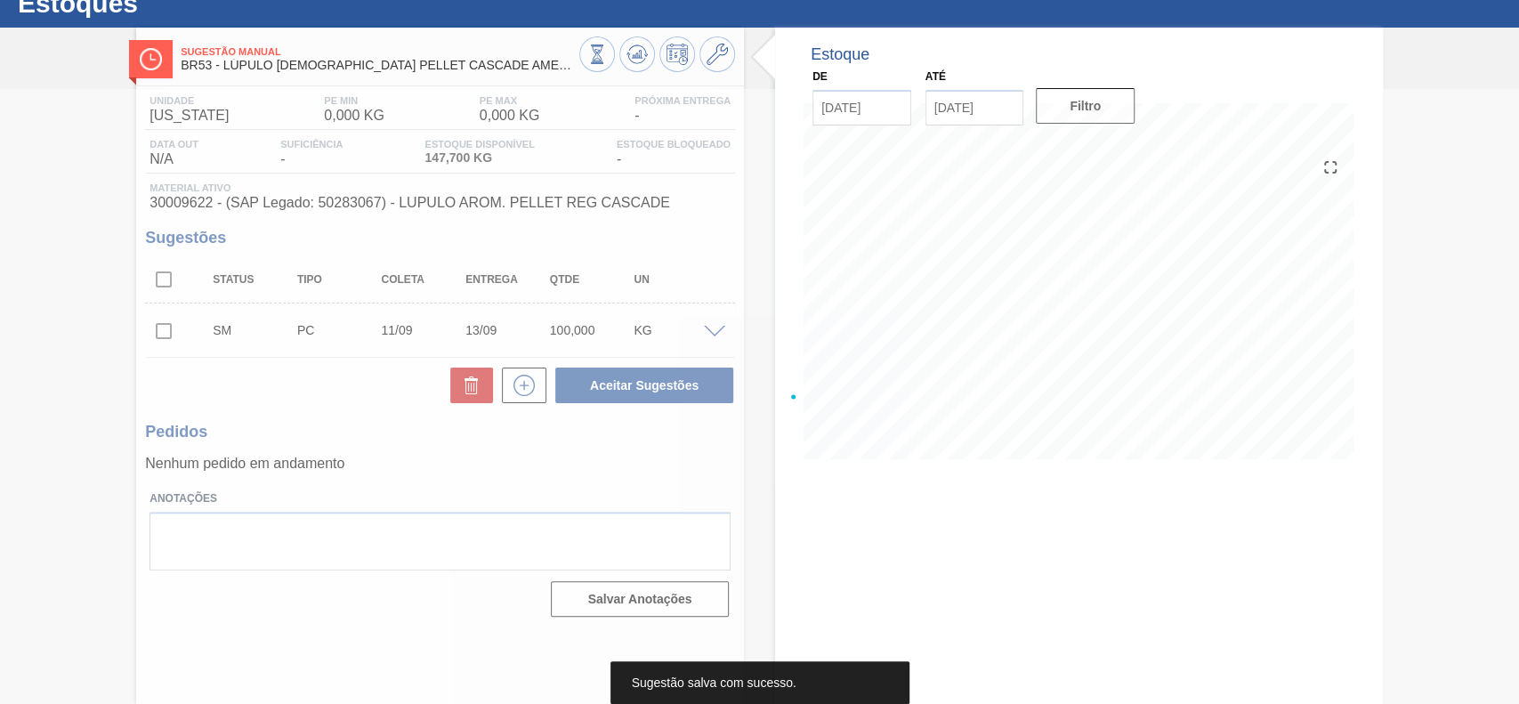
scroll to position [61, 0]
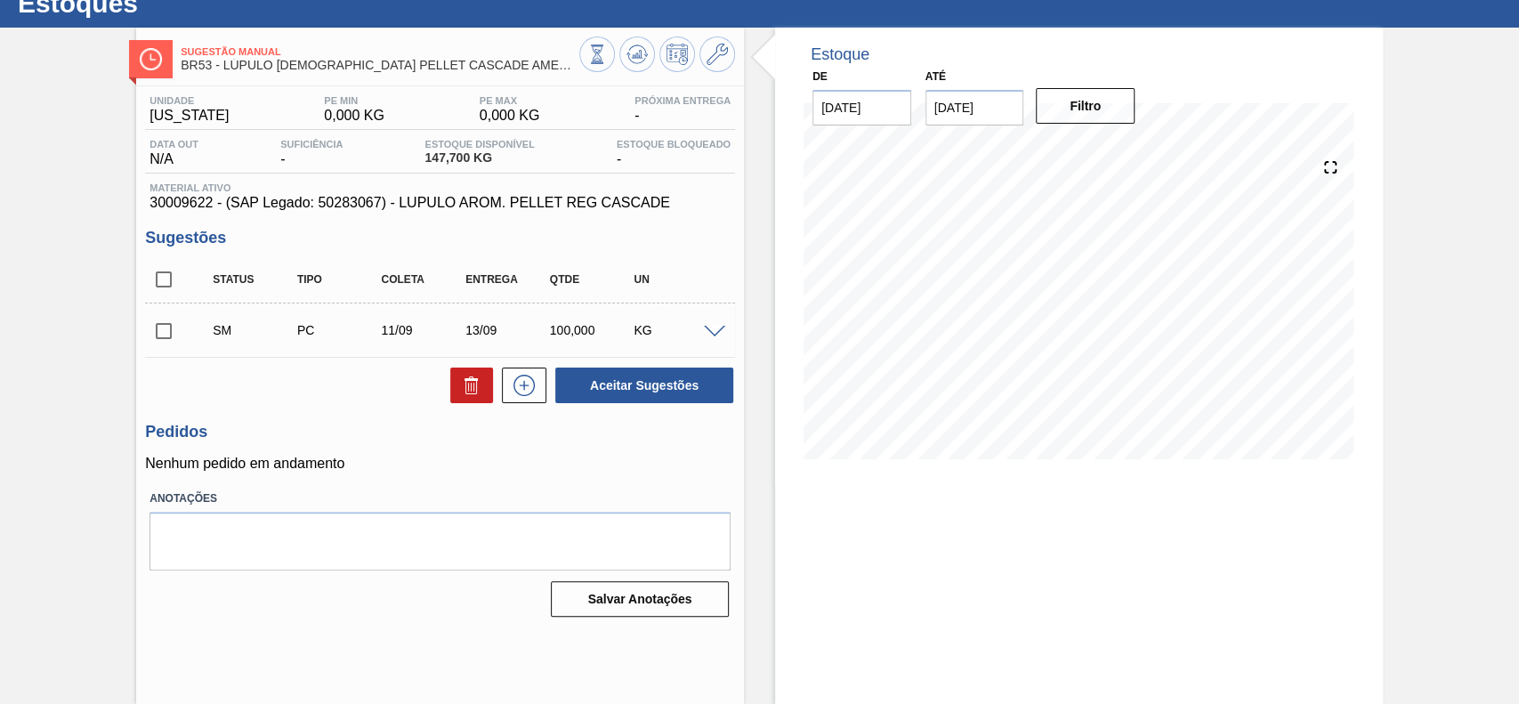
click at [167, 342] on input "checkbox" at bounding box center [163, 330] width 37 height 37
click at [690, 385] on button "Aceitar Sugestões" at bounding box center [644, 385] width 178 height 36
checkbox input "false"
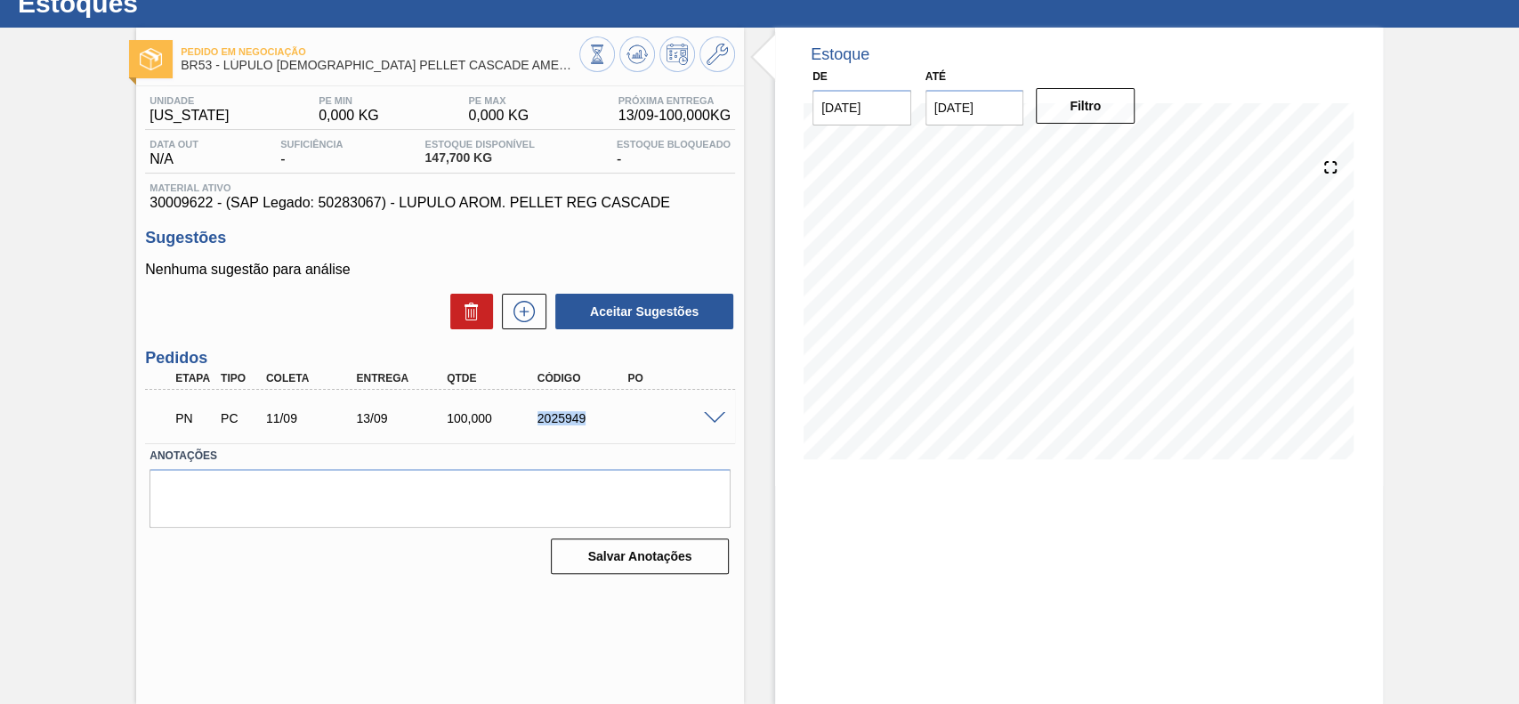
drag, startPoint x: 588, startPoint y: 416, endPoint x: 536, endPoint y: 419, distance: 51.7
click at [536, 419] on div "2025949" at bounding box center [583, 418] width 101 height 14
copy div "2025949"
click at [756, 445] on div "Estoque De 08/09/2025 Até 01/08/2026 Filtro 23/09 Projeção de Estoque 147.7 Nec…" at bounding box center [1063, 366] width 639 height 676
